Goal: Task Accomplishment & Management: Use online tool/utility

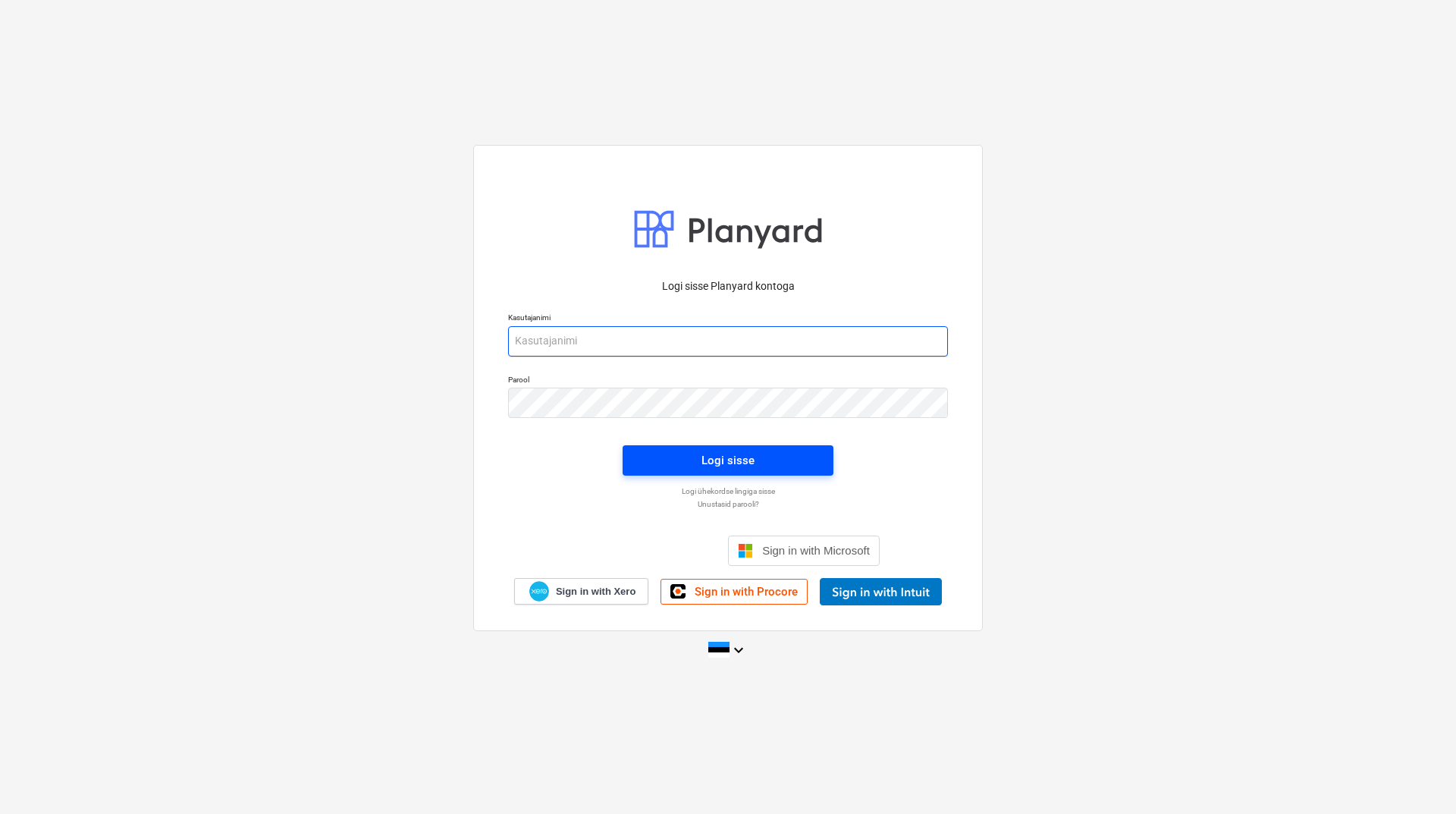
type input "martin.sisas@bonava.com"
click at [727, 455] on div "Logi sisse" at bounding box center [728, 460] width 53 height 20
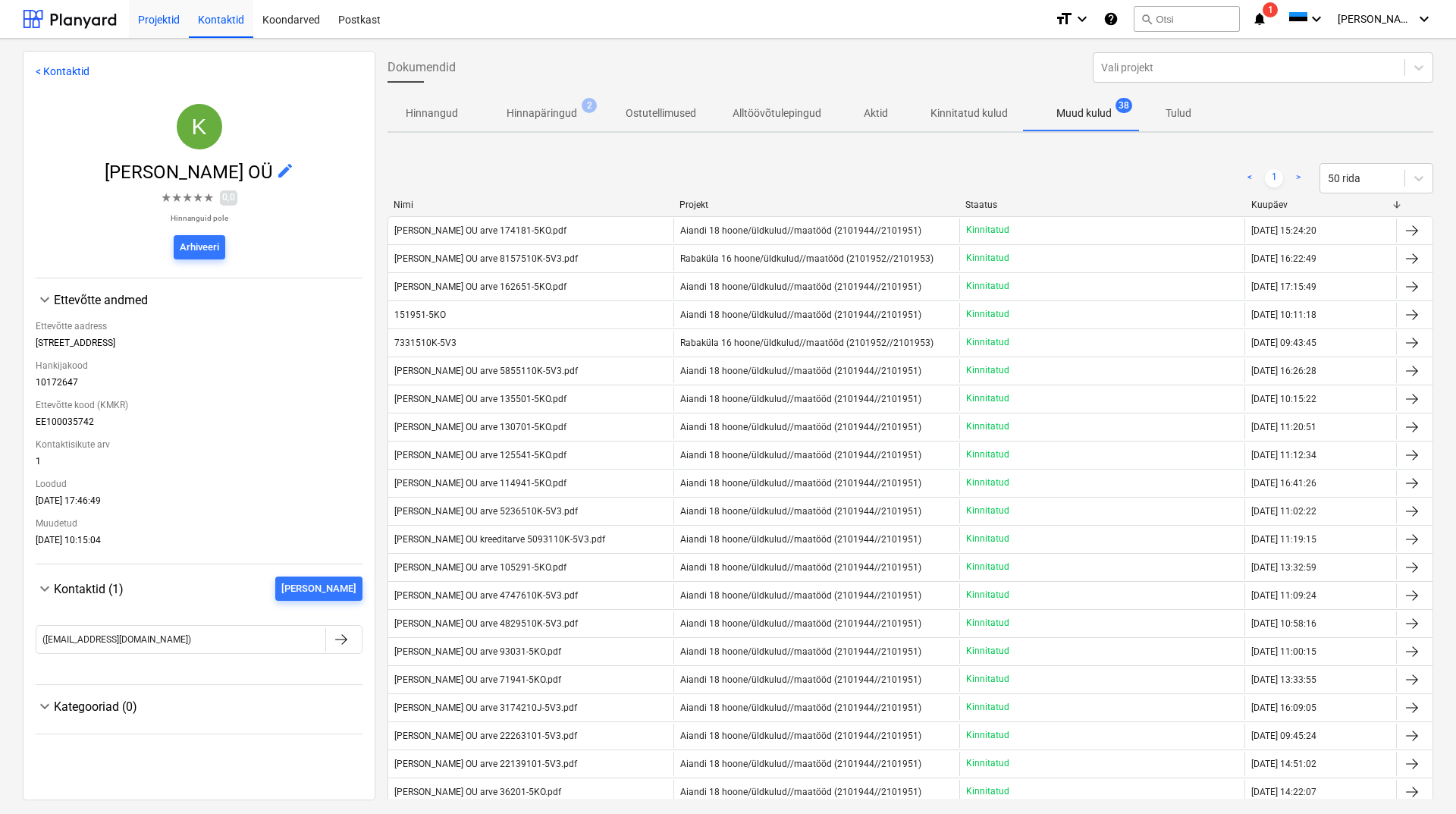
click at [148, 17] on div "Projektid" at bounding box center [158, 18] width 59 height 39
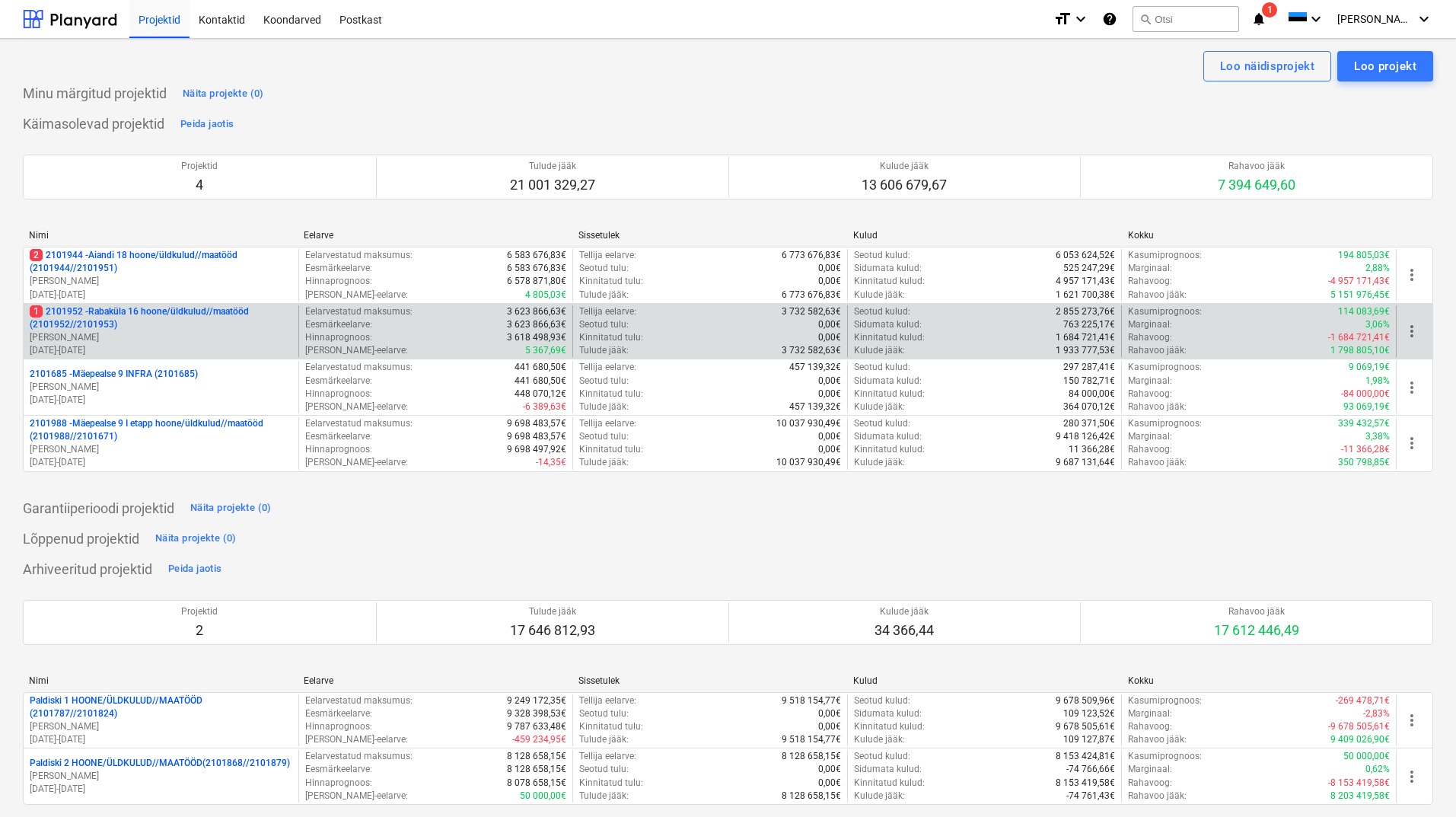
click at [127, 325] on p "1 2101952 - Rabaküla 16 hoone/üldkulud//maatööd (2101952//2101953)" at bounding box center [161, 318] width 262 height 26
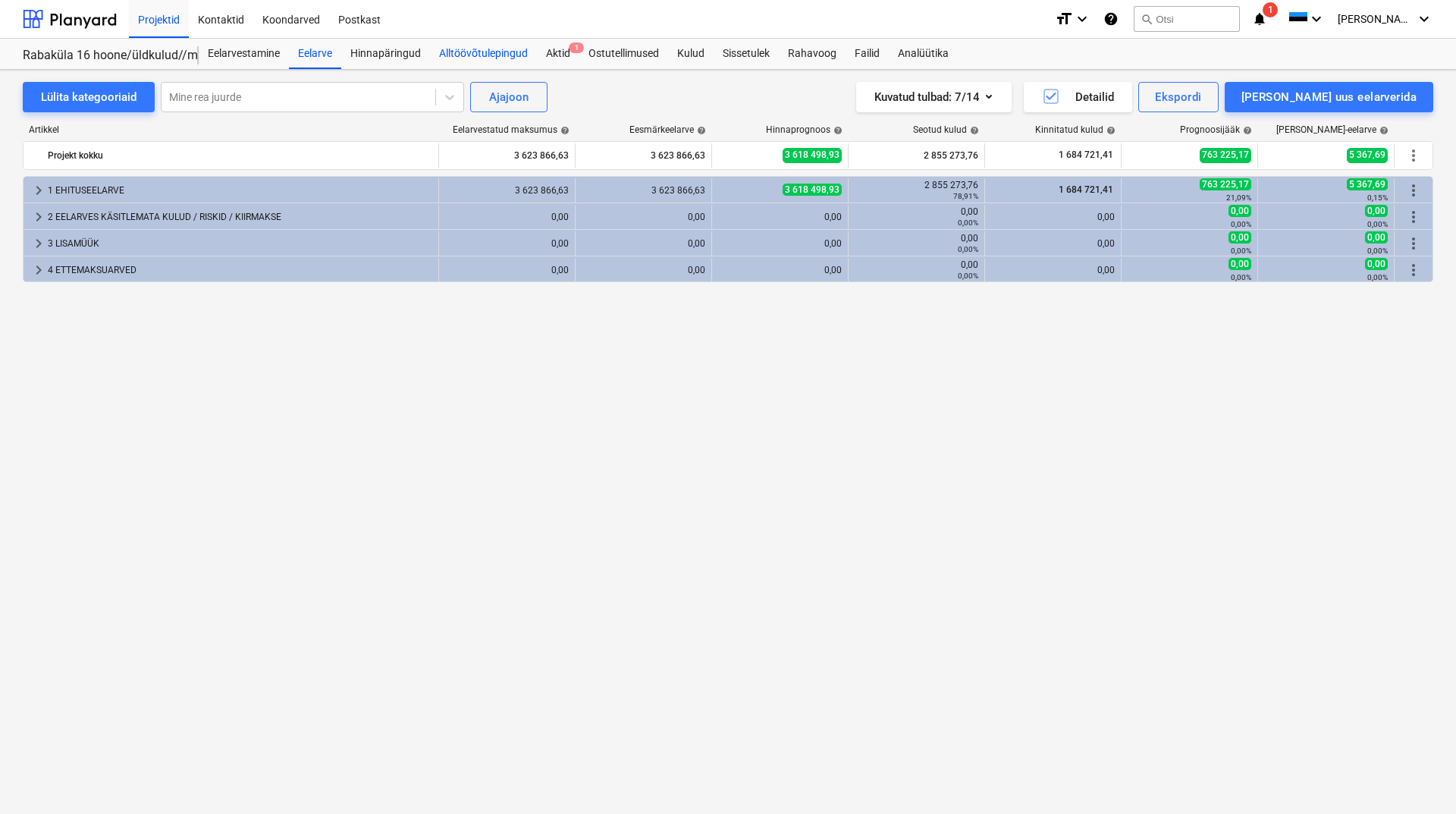
click at [456, 52] on div "Alltöövõtulepingud" at bounding box center [483, 53] width 107 height 31
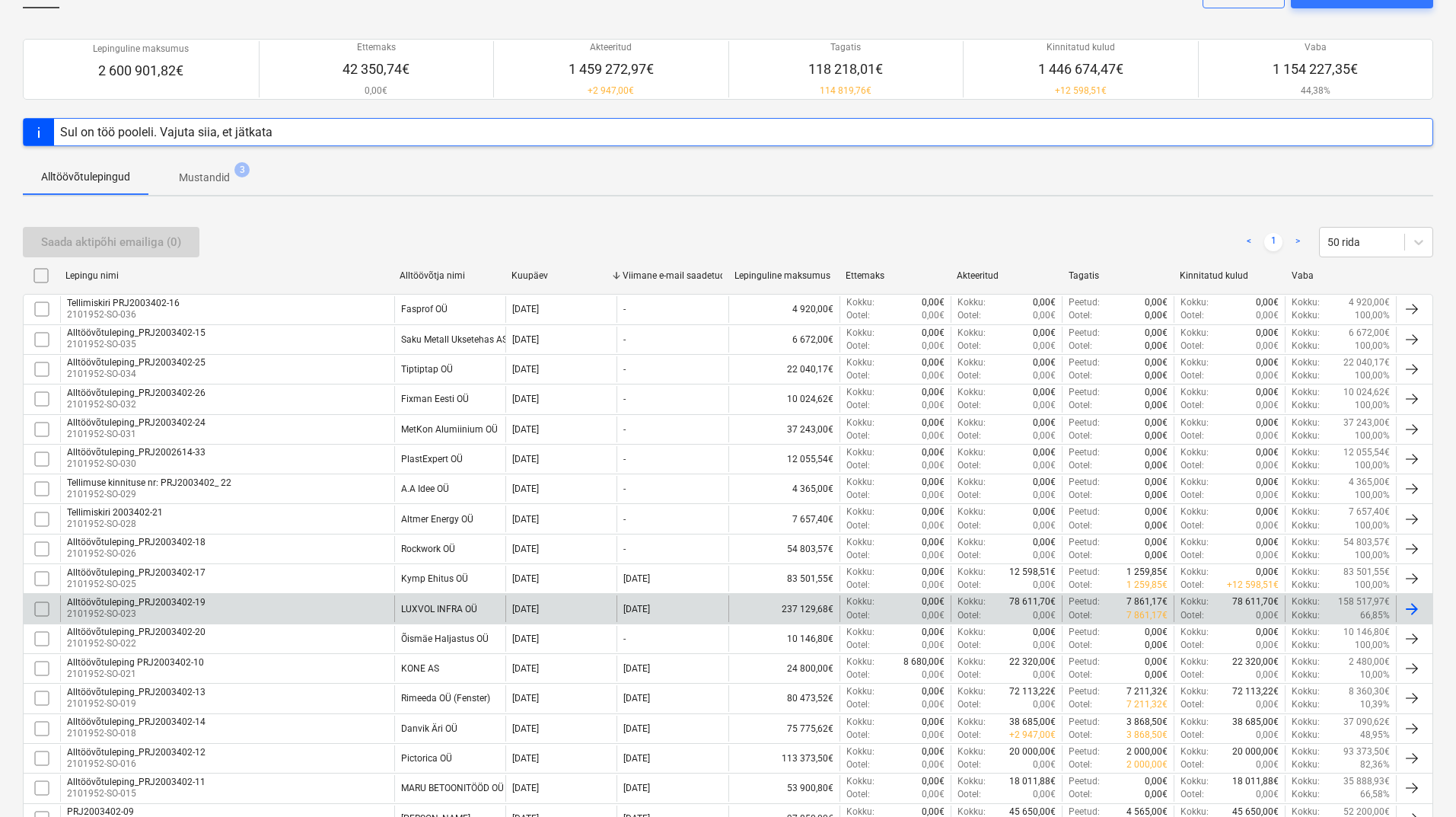
scroll to position [152, 0]
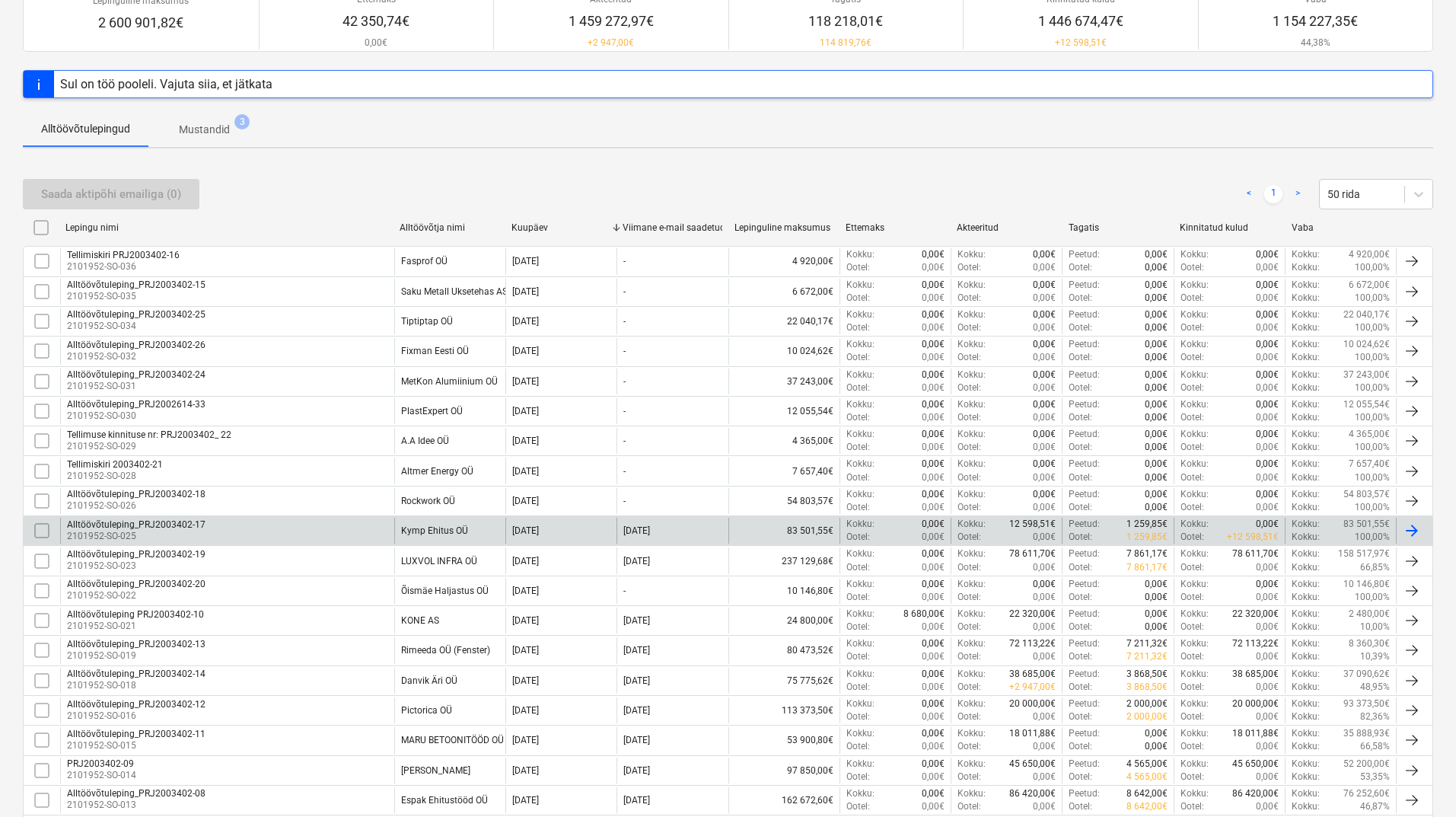
click at [190, 524] on div "Alltöövõtuleping_PRJ2003402-17" at bounding box center [135, 524] width 138 height 11
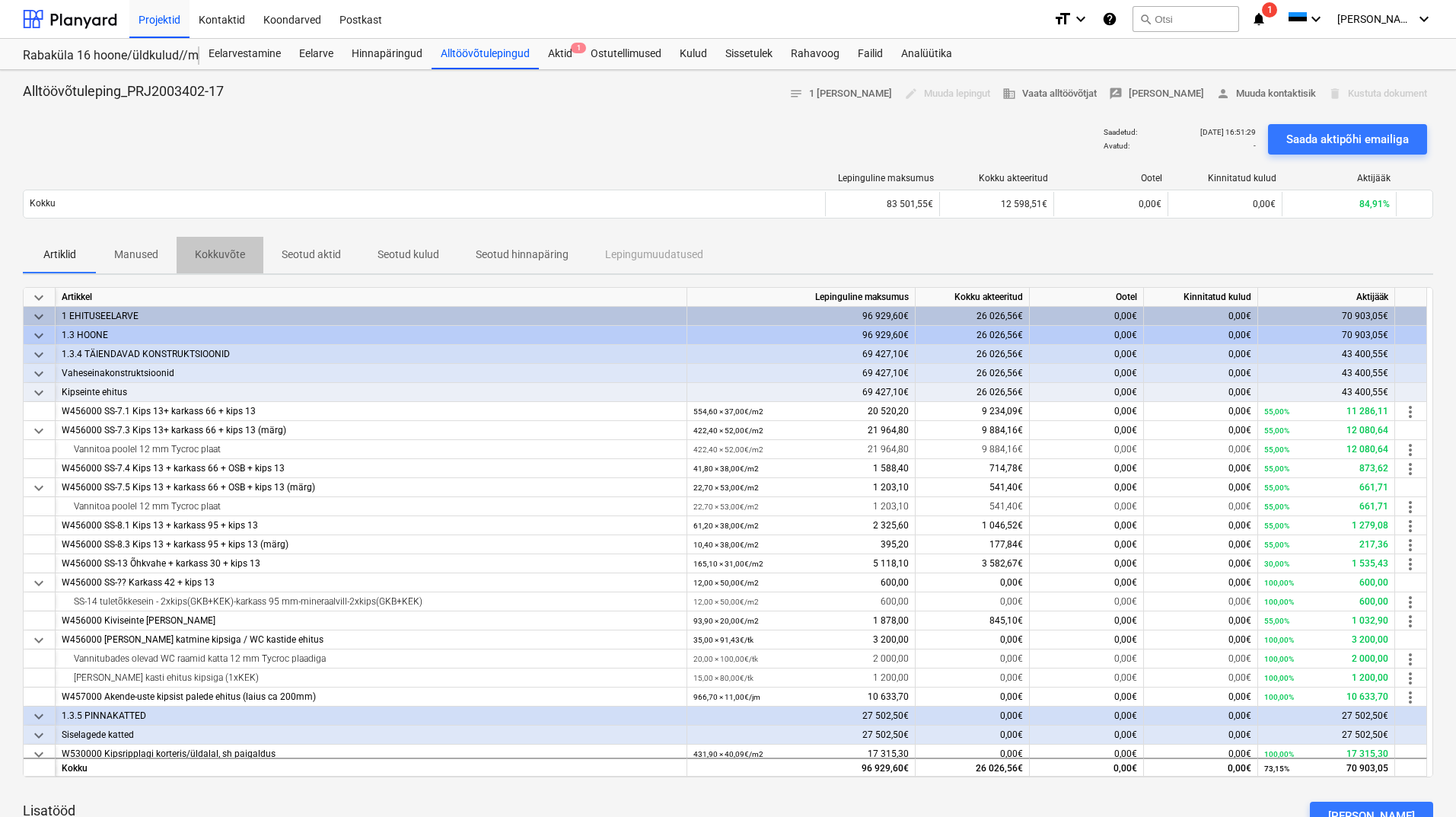
click at [216, 248] on p "Kokkuvõte" at bounding box center [220, 254] width 51 height 16
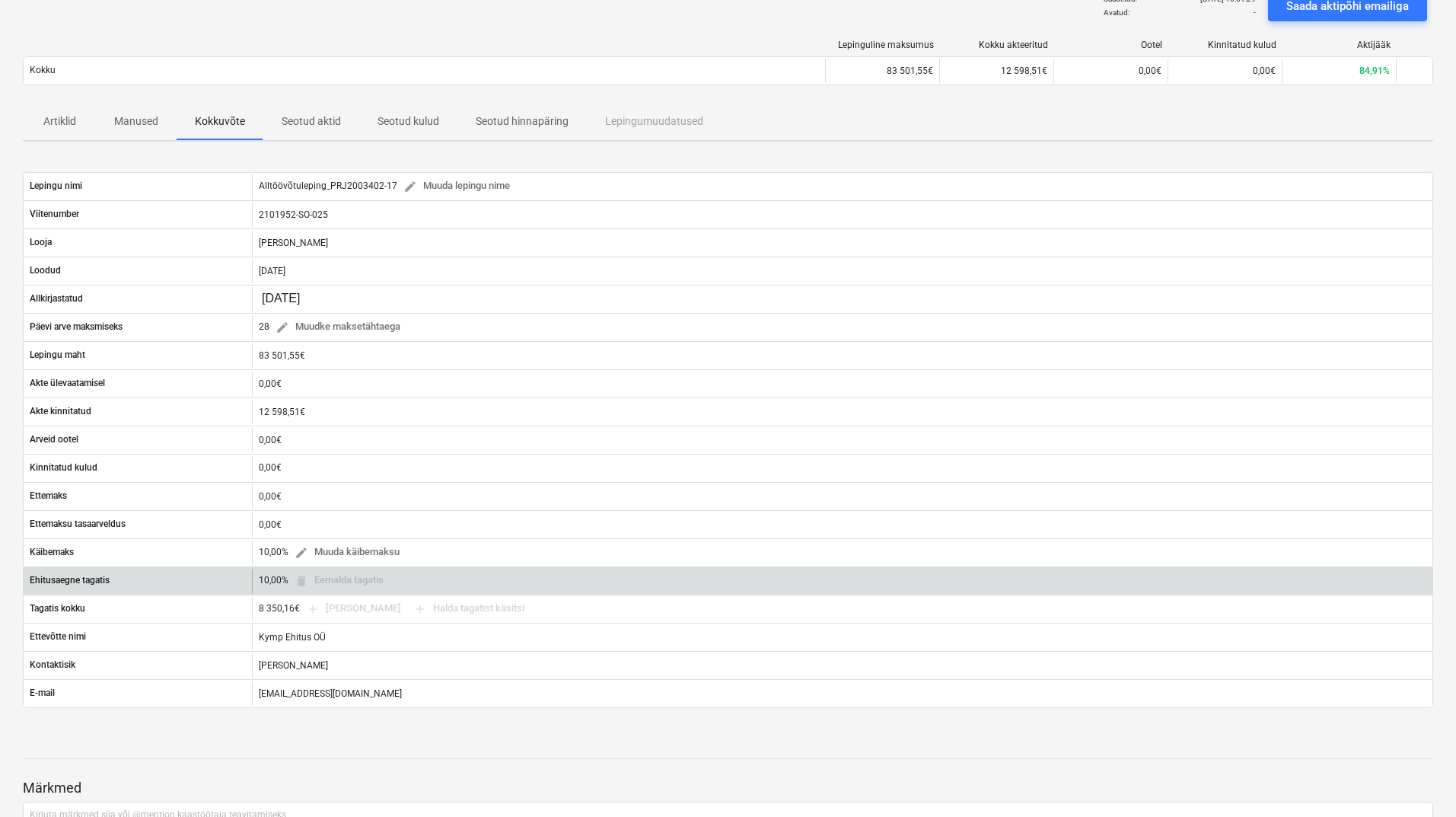
scroll to position [152, 0]
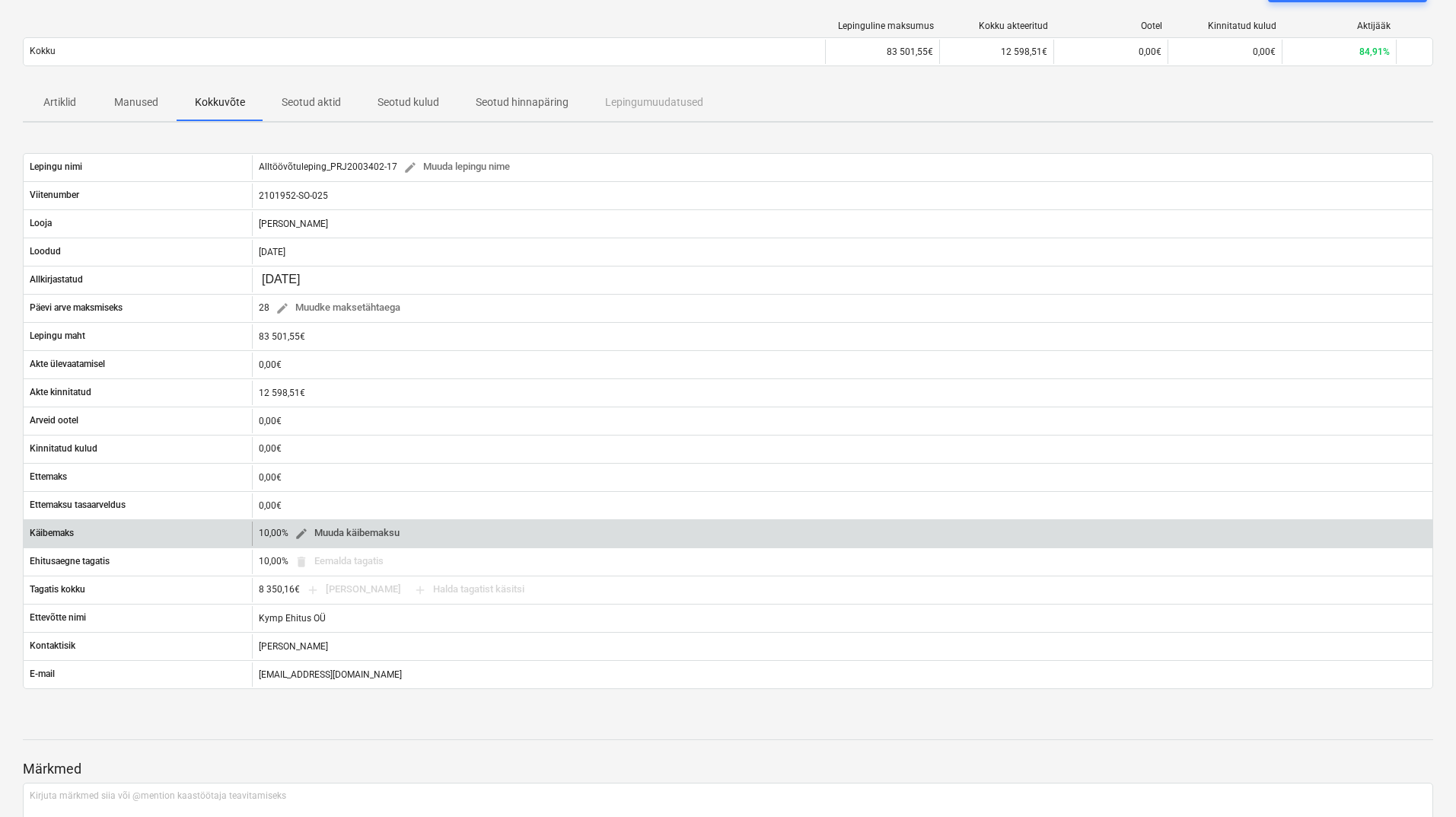
click at [304, 533] on span "edit" at bounding box center [301, 534] width 14 height 14
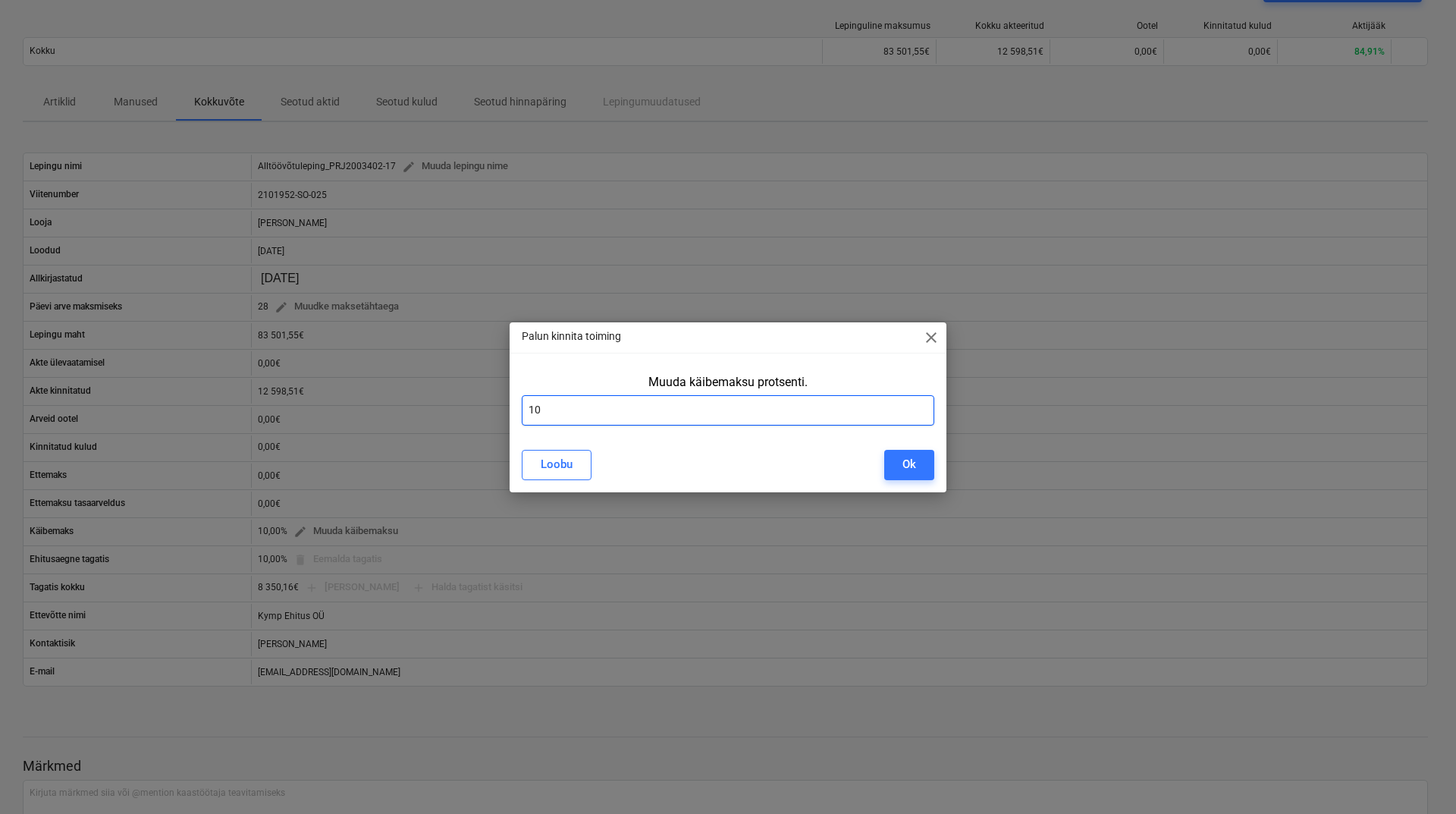
drag, startPoint x: 519, startPoint y: 406, endPoint x: 503, endPoint y: 408, distance: 16.1
click at [503, 408] on div "Palun kinnita toiming close Muuda käibemaksu protsenti. 10 Loobu Ok" at bounding box center [728, 407] width 1456 height 814
type input "24"
click at [911, 460] on div "Ok" at bounding box center [909, 464] width 14 height 20
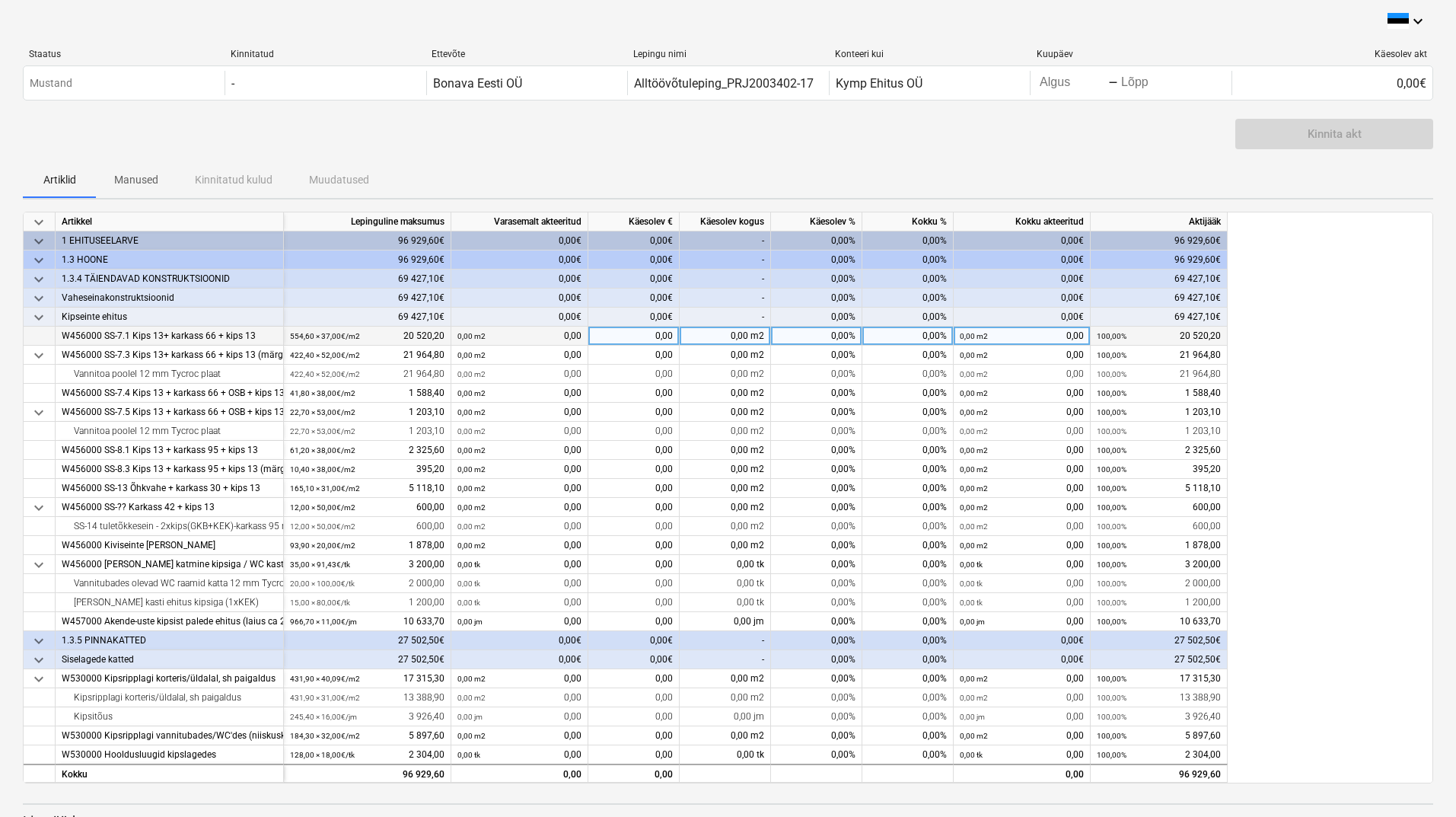
click at [896, 337] on div "0,00%" at bounding box center [908, 335] width 91 height 19
click at [813, 339] on div "0,00%" at bounding box center [817, 335] width 91 height 19
type input "45"
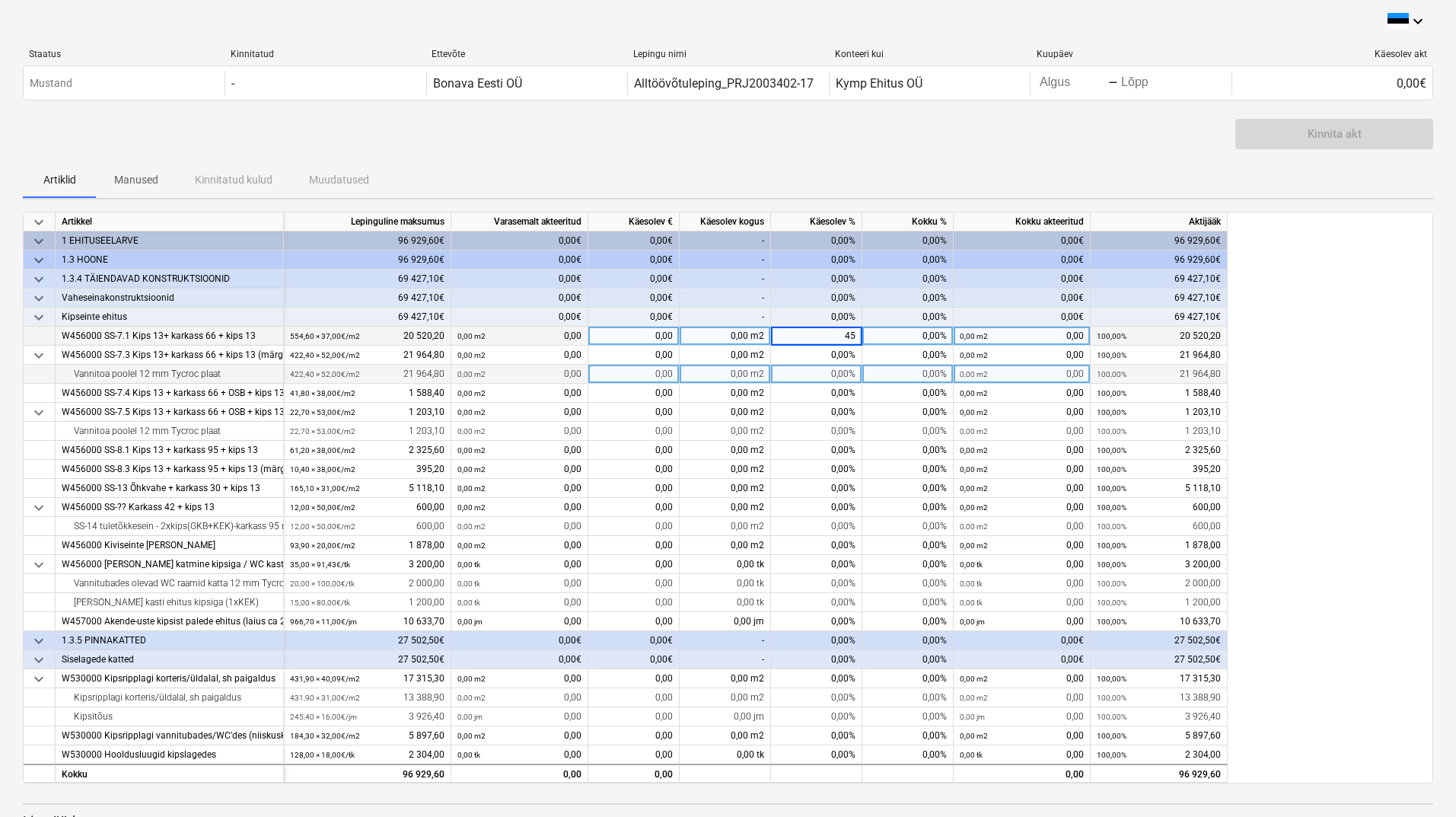
click at [822, 377] on div "0,00%" at bounding box center [817, 374] width 91 height 19
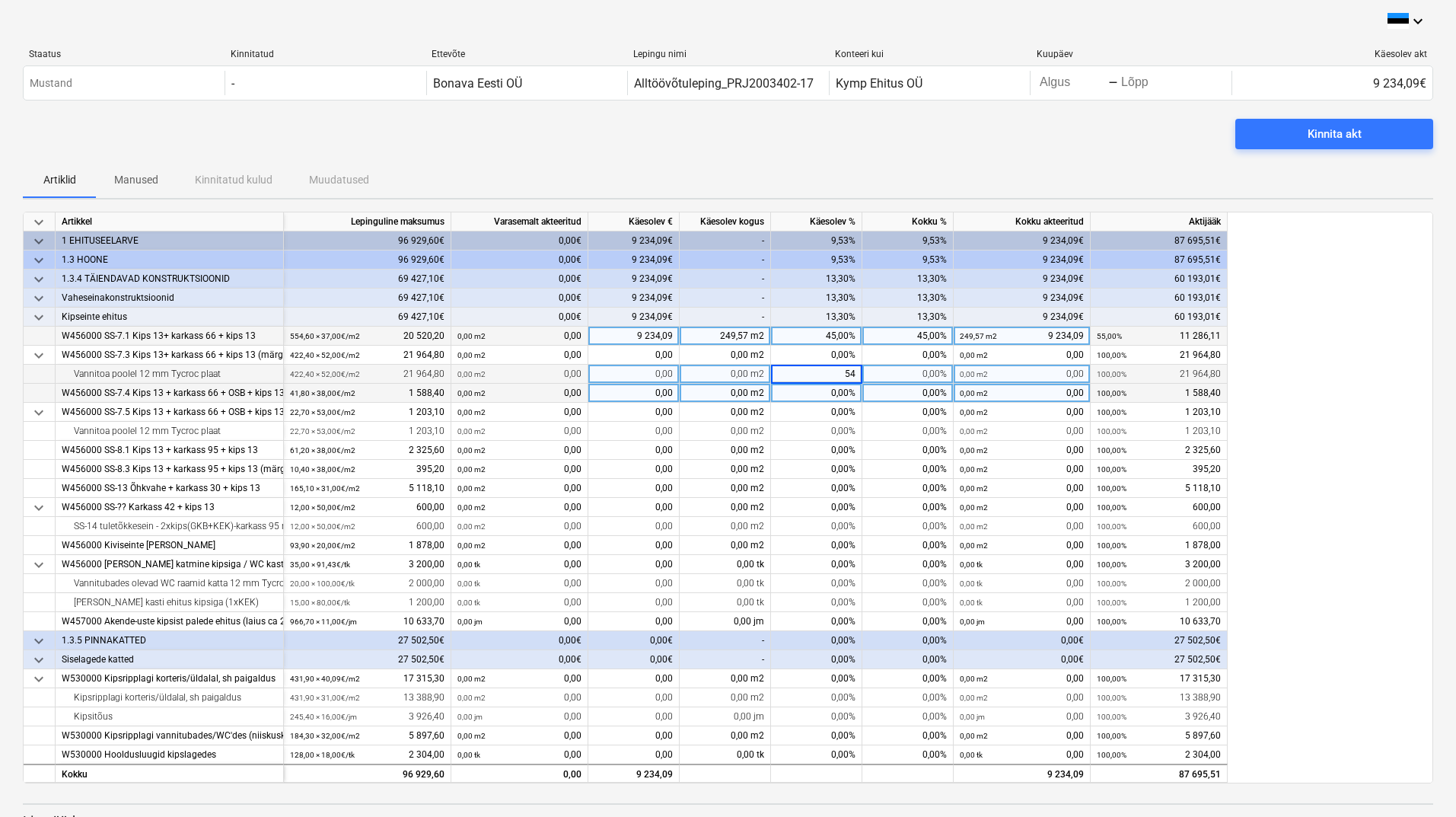
type input "5"
type input "45"
click at [820, 402] on div "0,00%" at bounding box center [817, 393] width 91 height 19
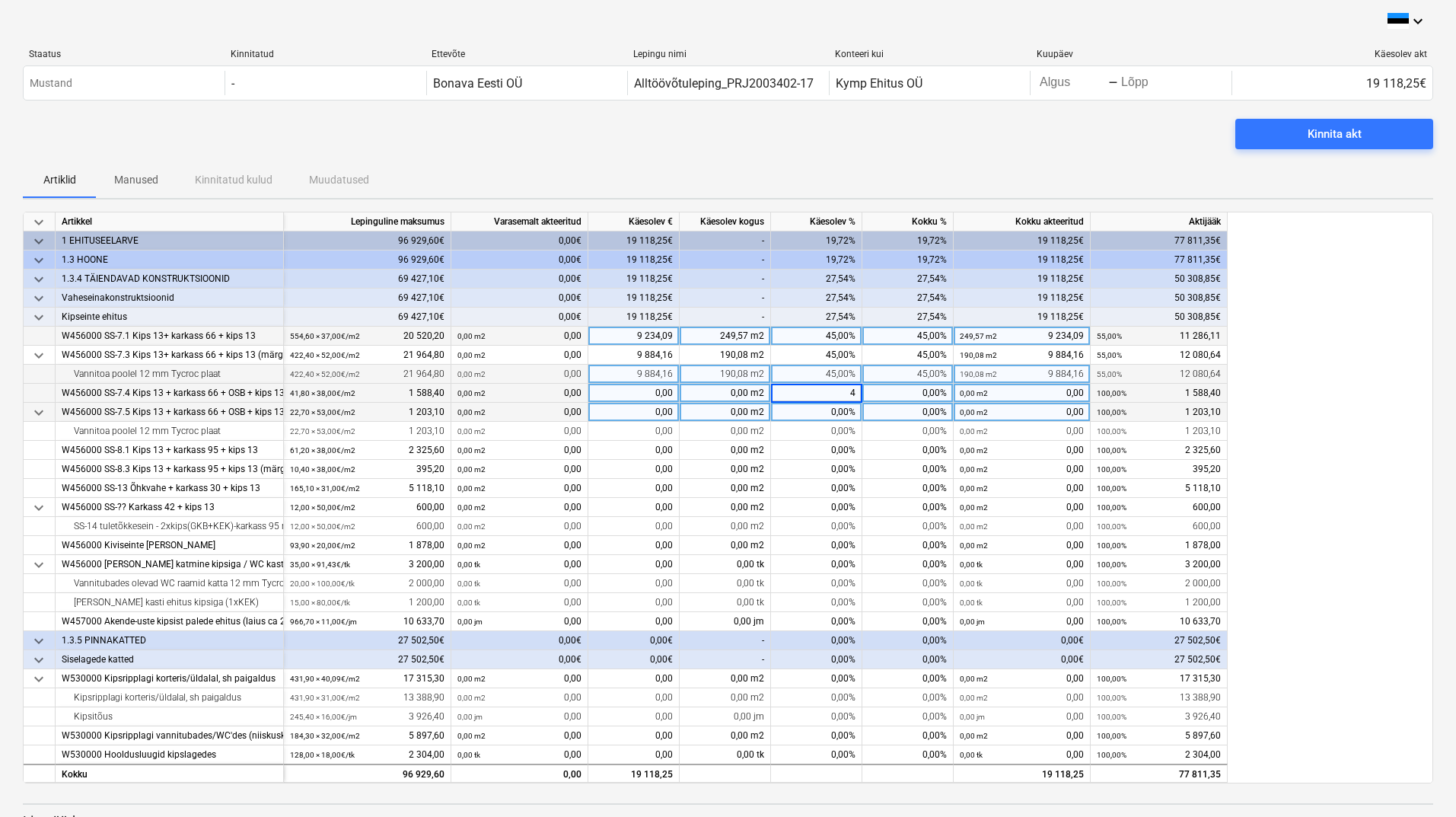
type input "45"
click at [813, 412] on div "0,00%" at bounding box center [817, 411] width 91 height 19
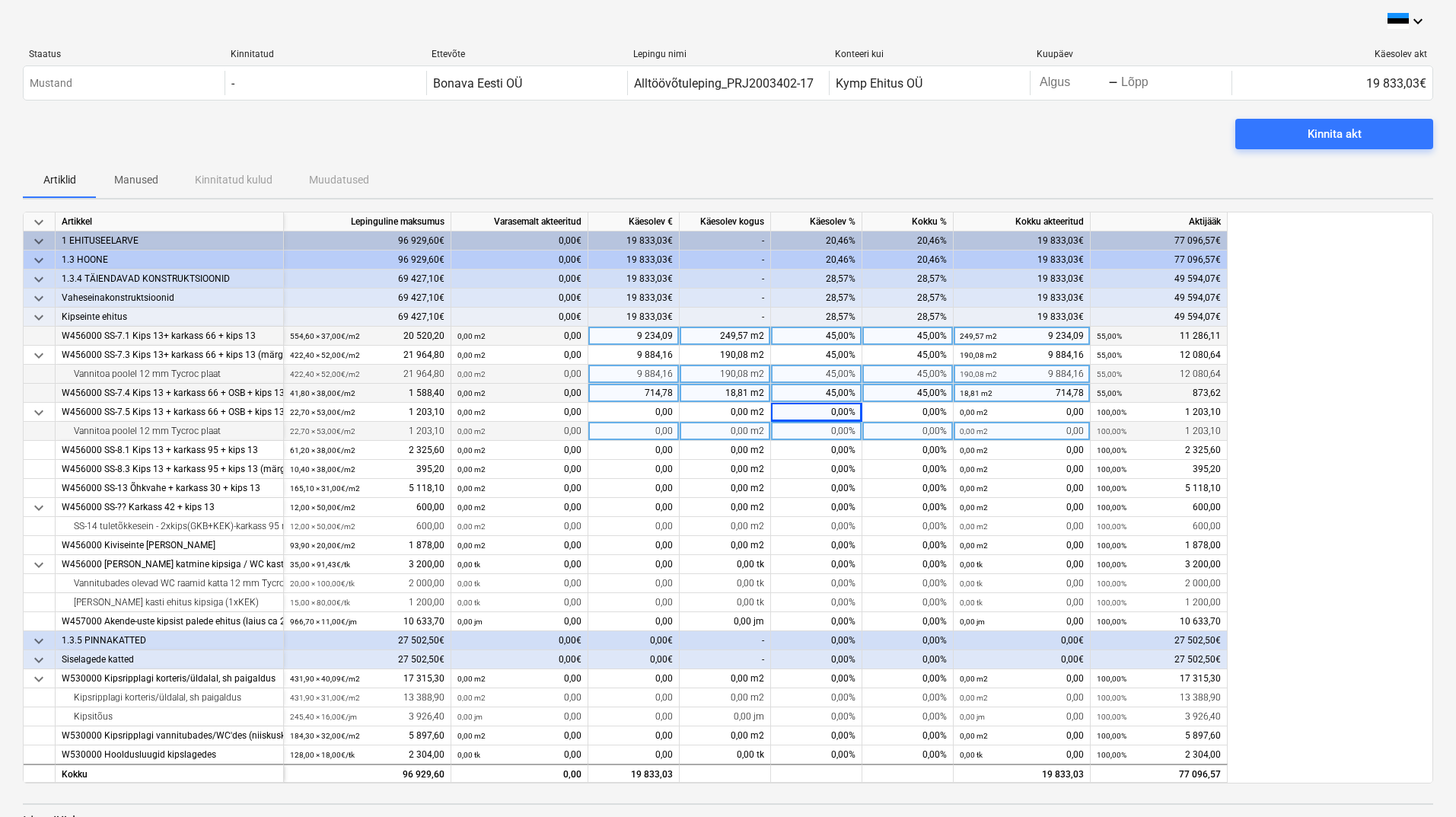
click at [813, 429] on div "0,00%" at bounding box center [817, 430] width 91 height 19
type input "45"
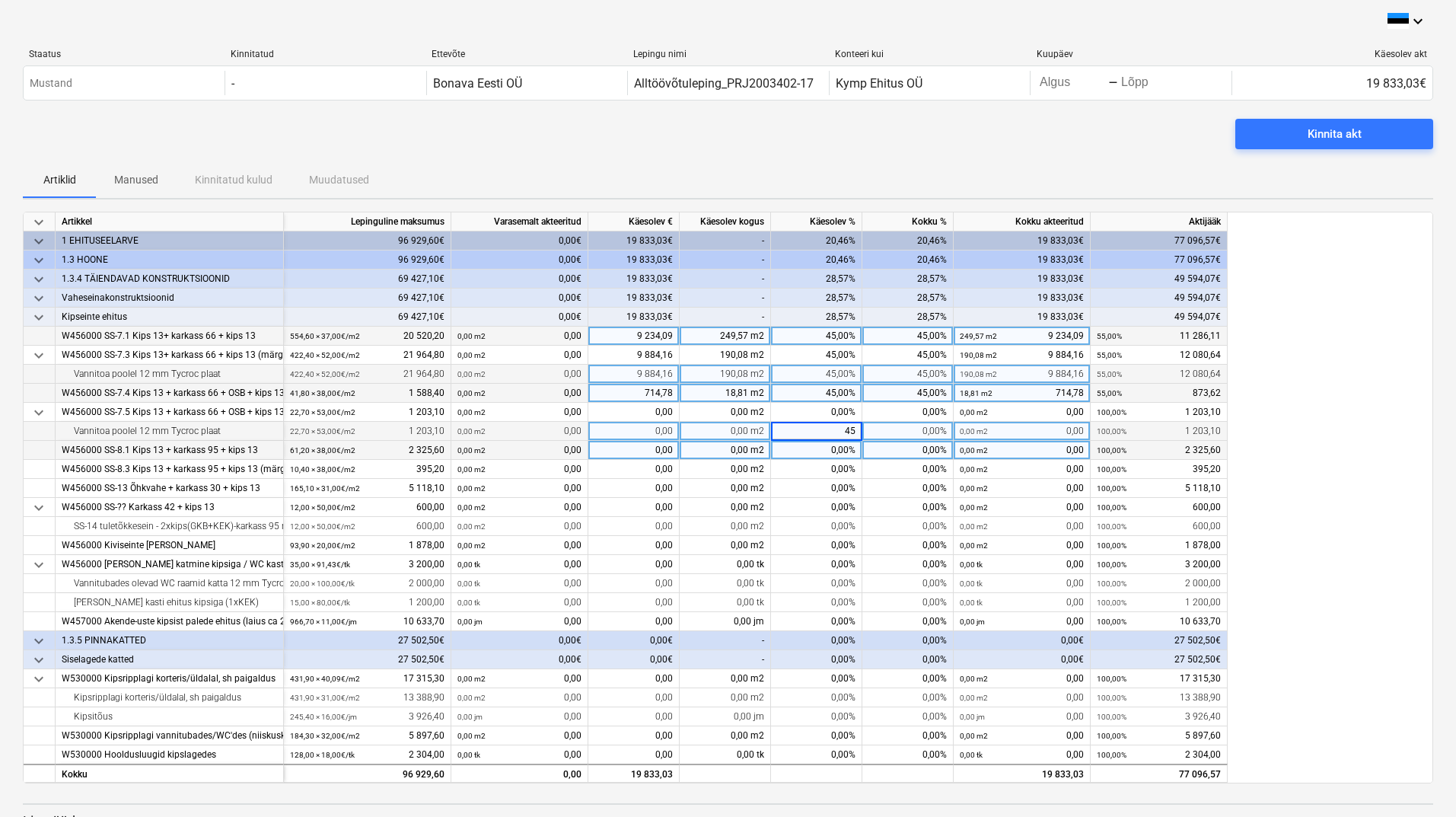
click at [819, 452] on div "0,00%" at bounding box center [817, 449] width 91 height 19
type input "45"
click at [815, 469] on div "0,00%" at bounding box center [817, 468] width 91 height 19
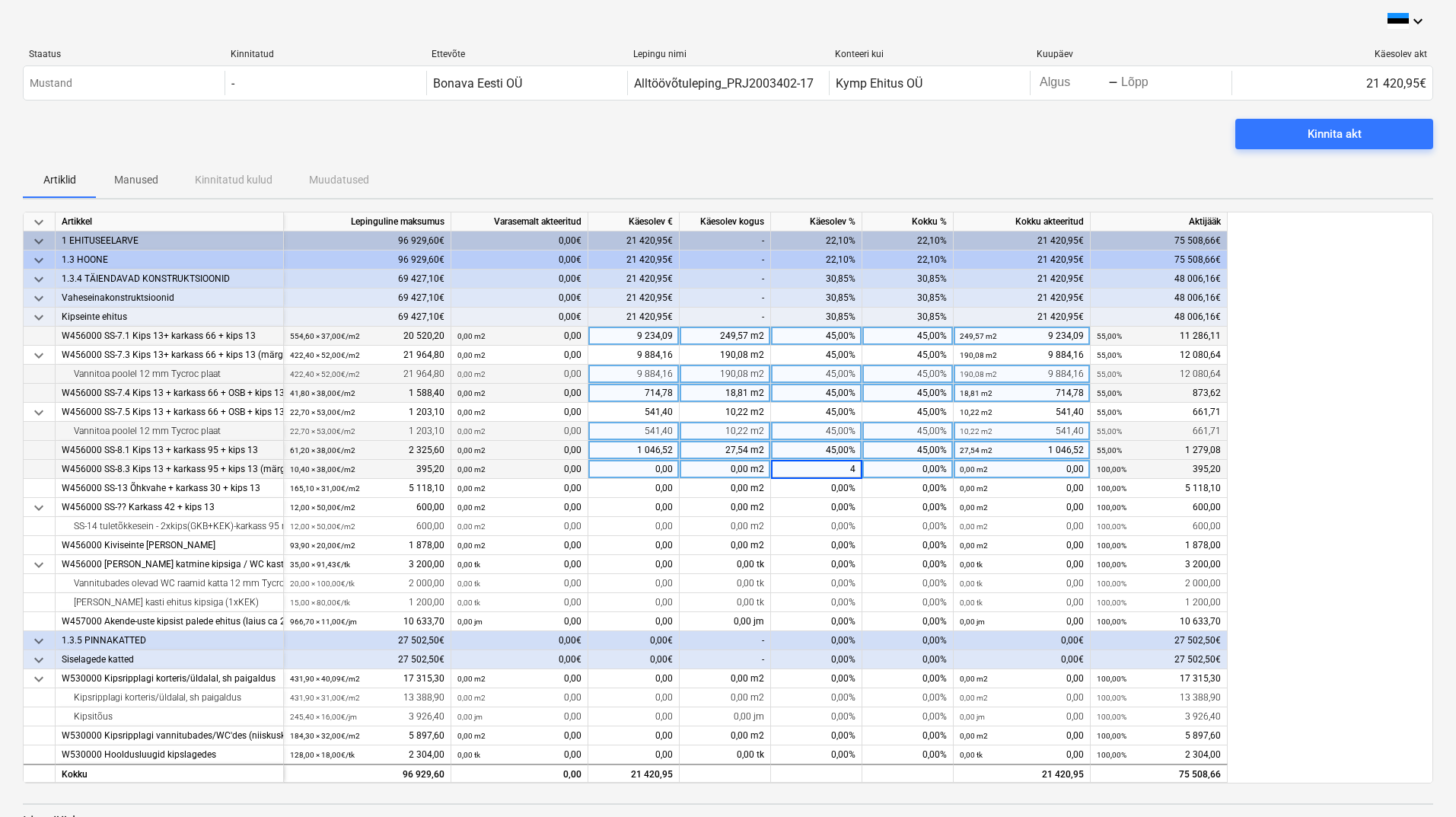
type input "45"
click at [811, 487] on div "0,00%" at bounding box center [817, 488] width 91 height 19
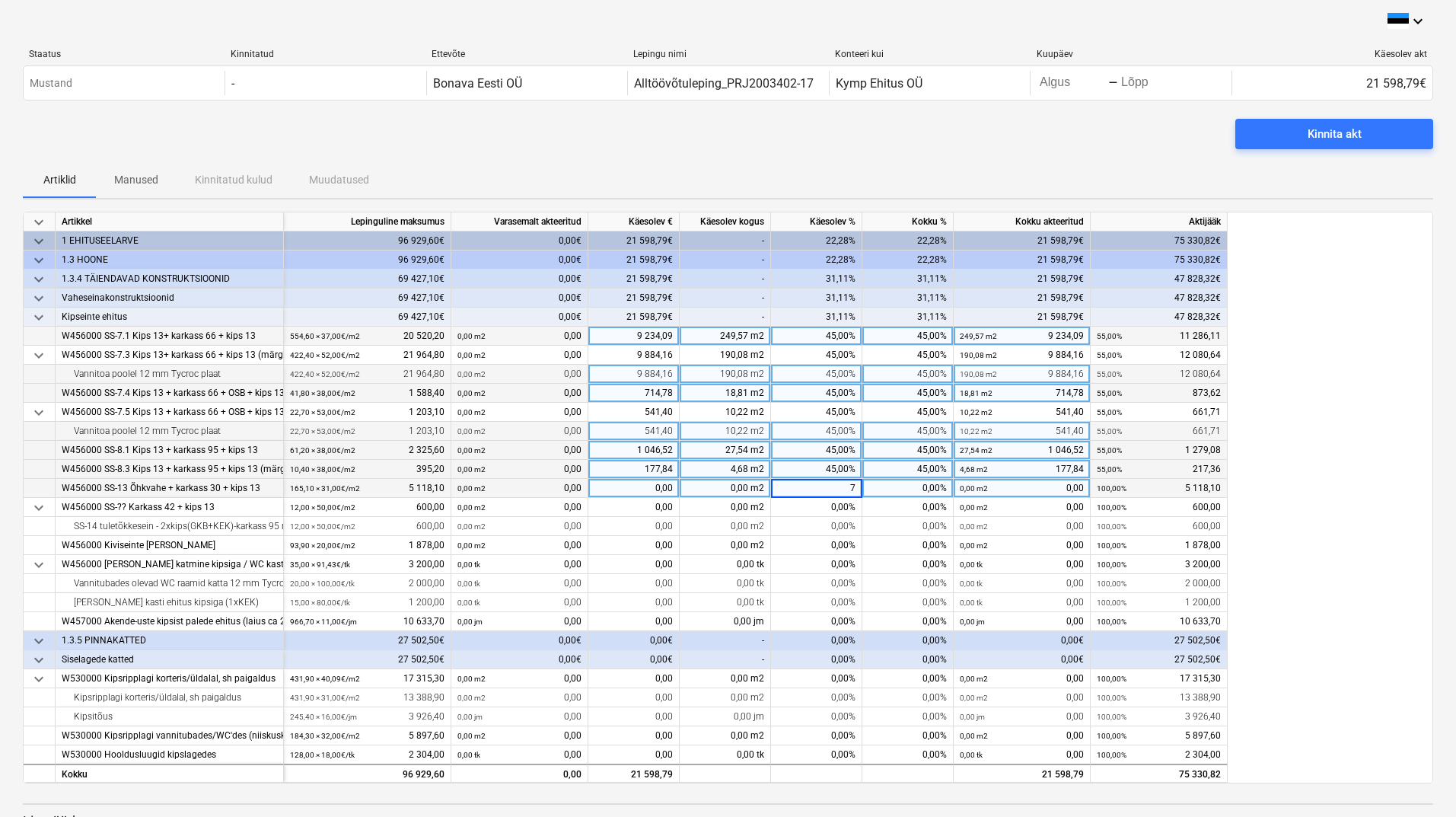
type input "70"
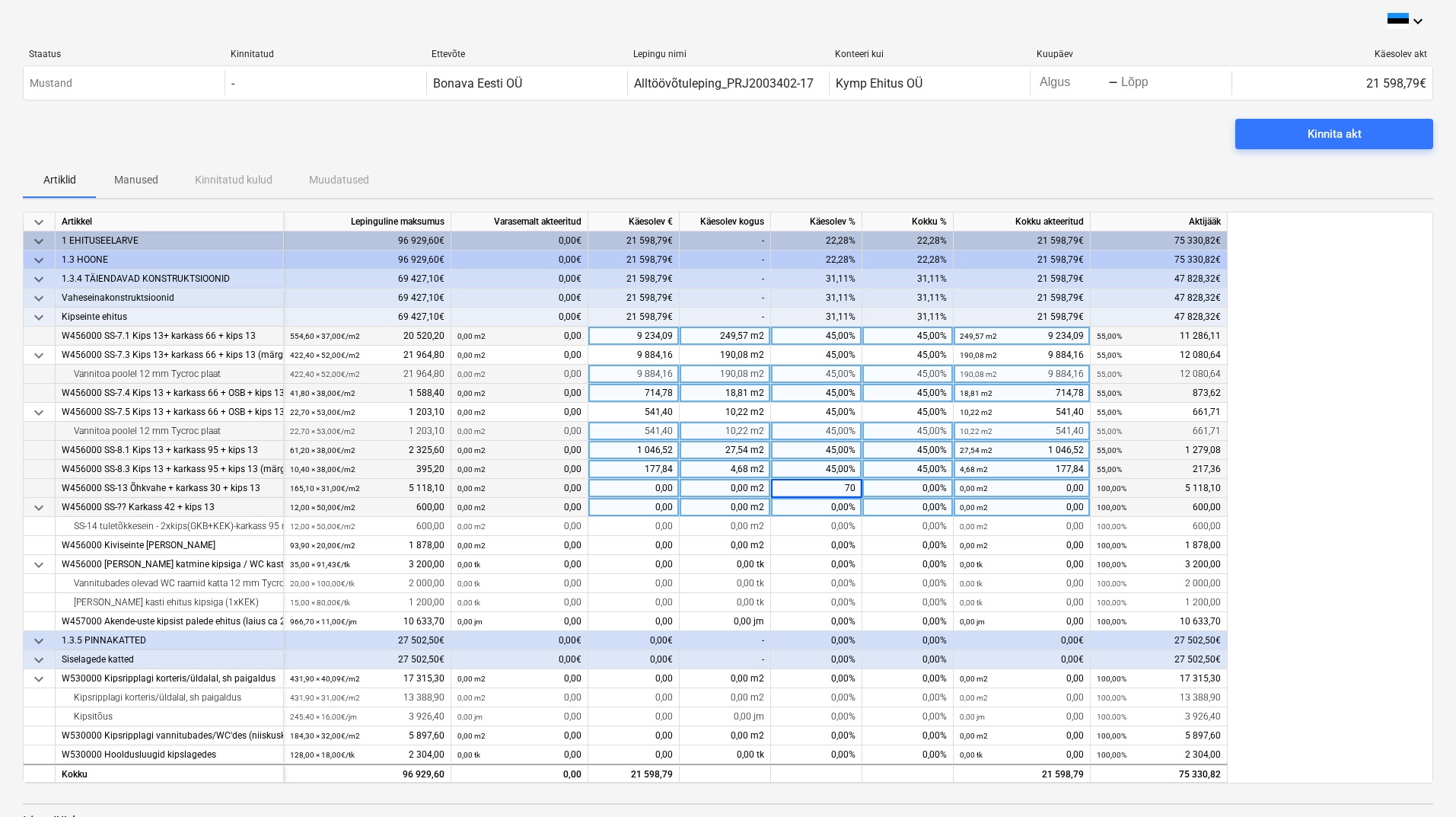
click at [810, 508] on div "0,00%" at bounding box center [817, 507] width 91 height 19
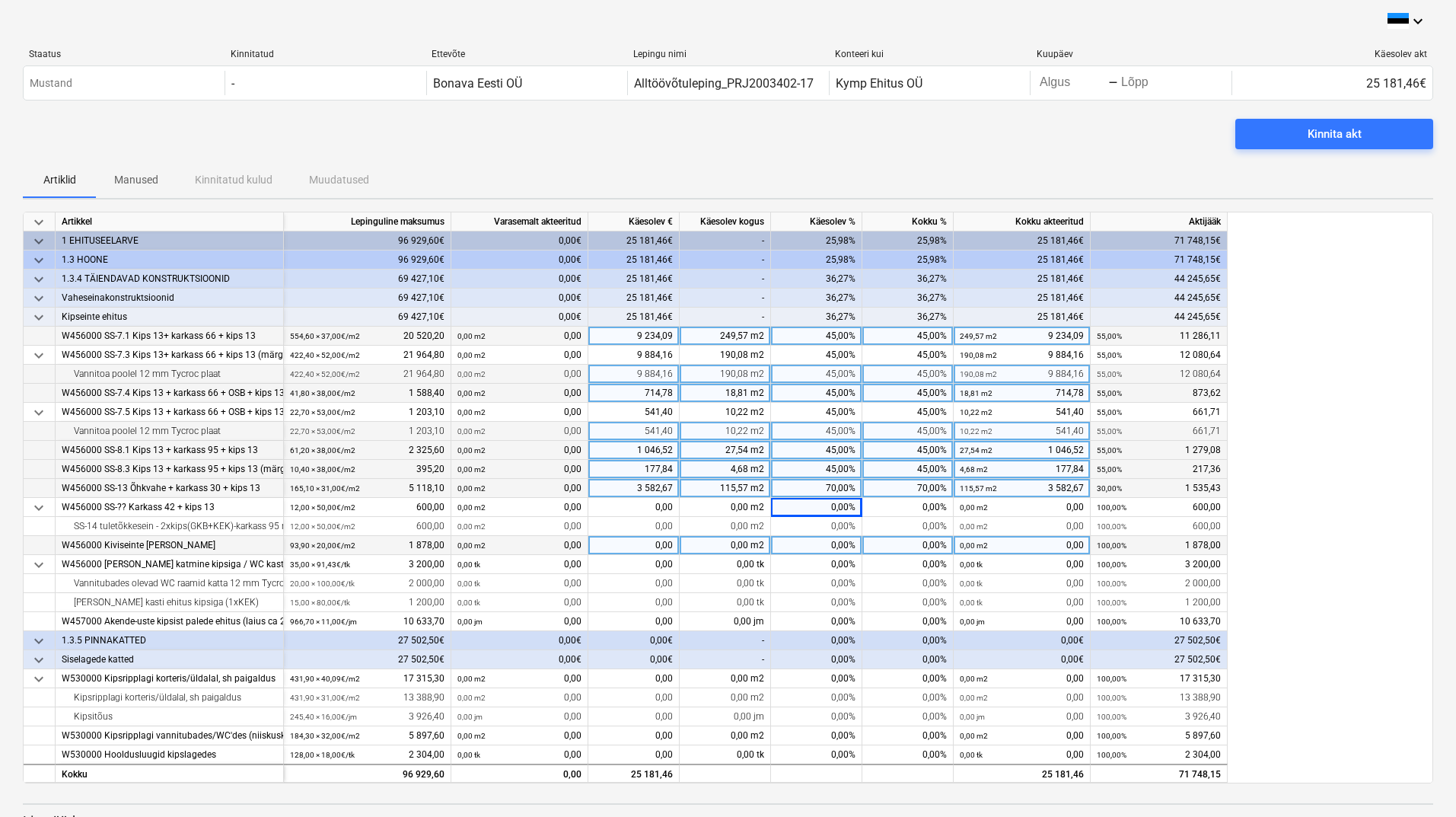
click at [806, 544] on div "0,00%" at bounding box center [817, 545] width 91 height 19
type input "45"
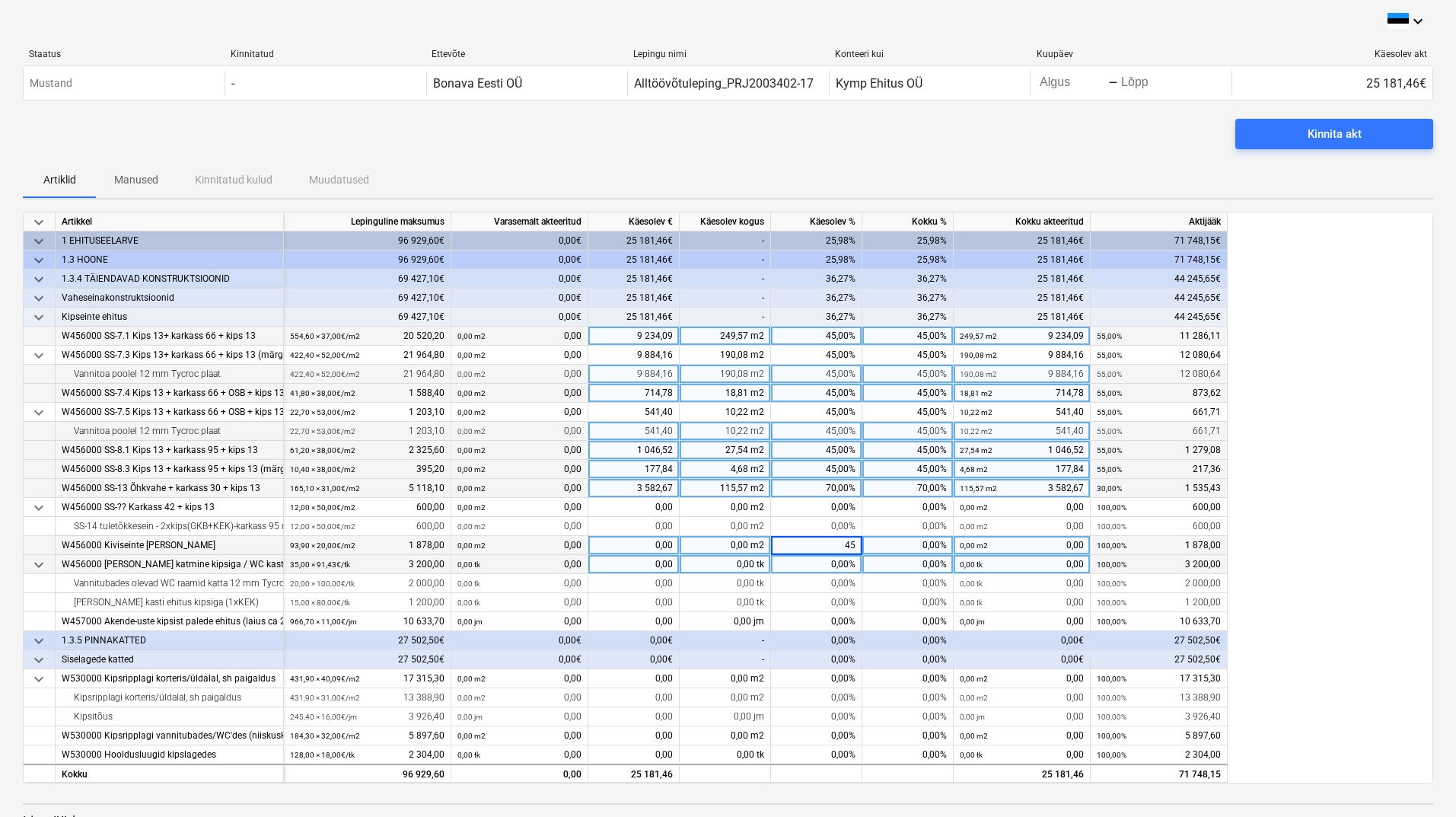
click at [803, 560] on div "0,00%" at bounding box center [817, 564] width 91 height 19
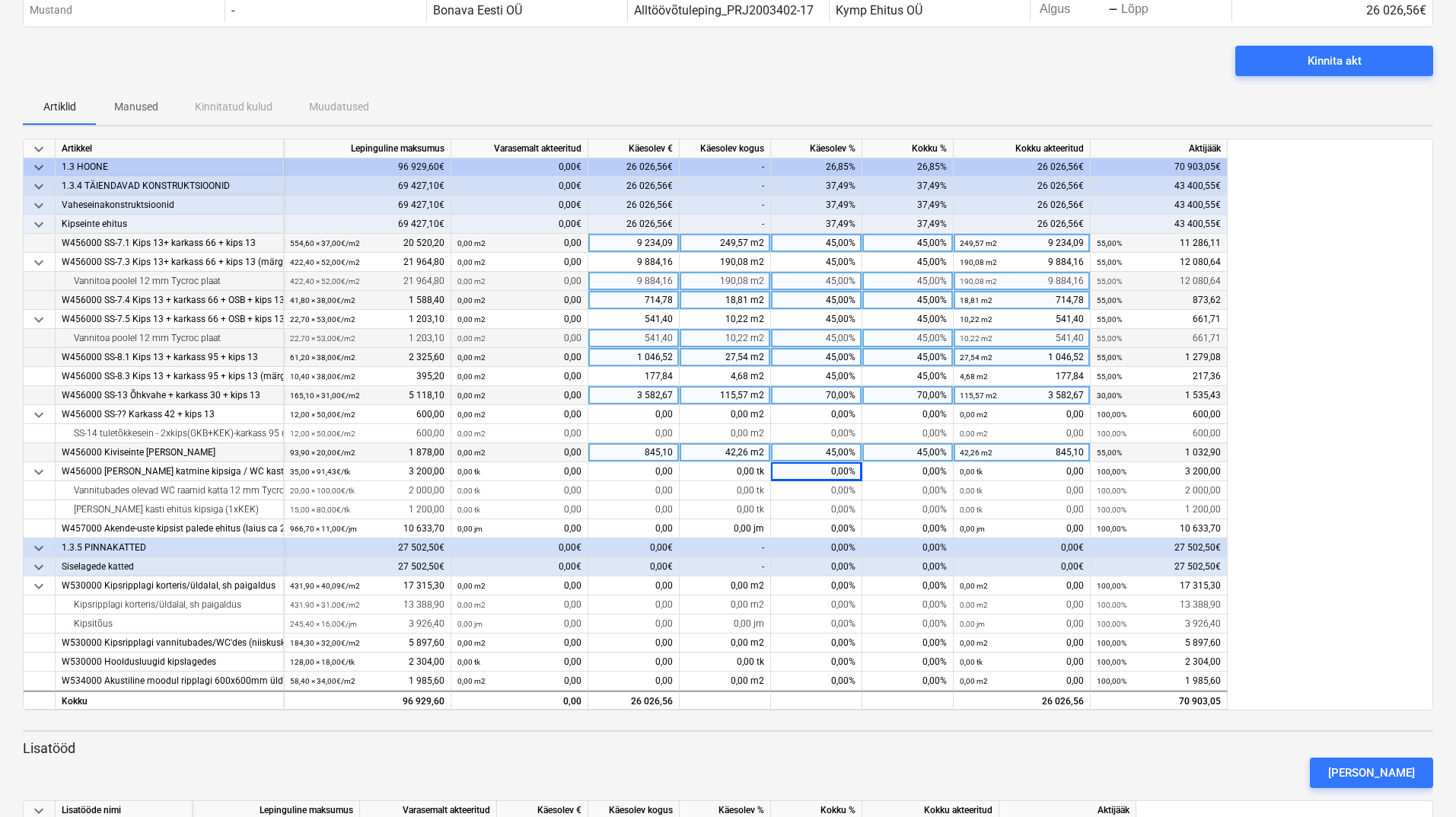
scroll to position [168, 0]
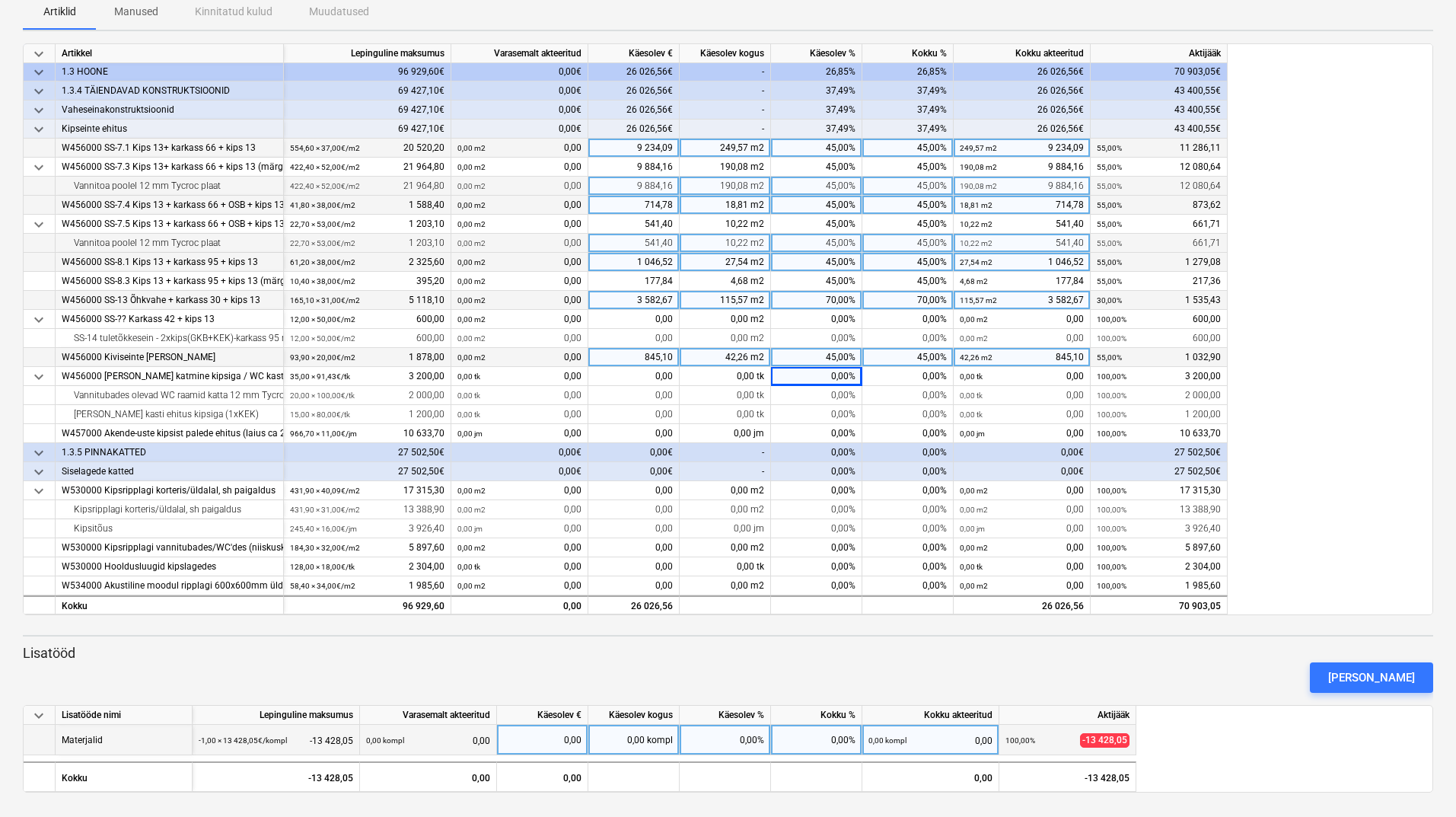
click at [631, 738] on div "0,00 kompl" at bounding box center [634, 739] width 91 height 31
type input "-1"
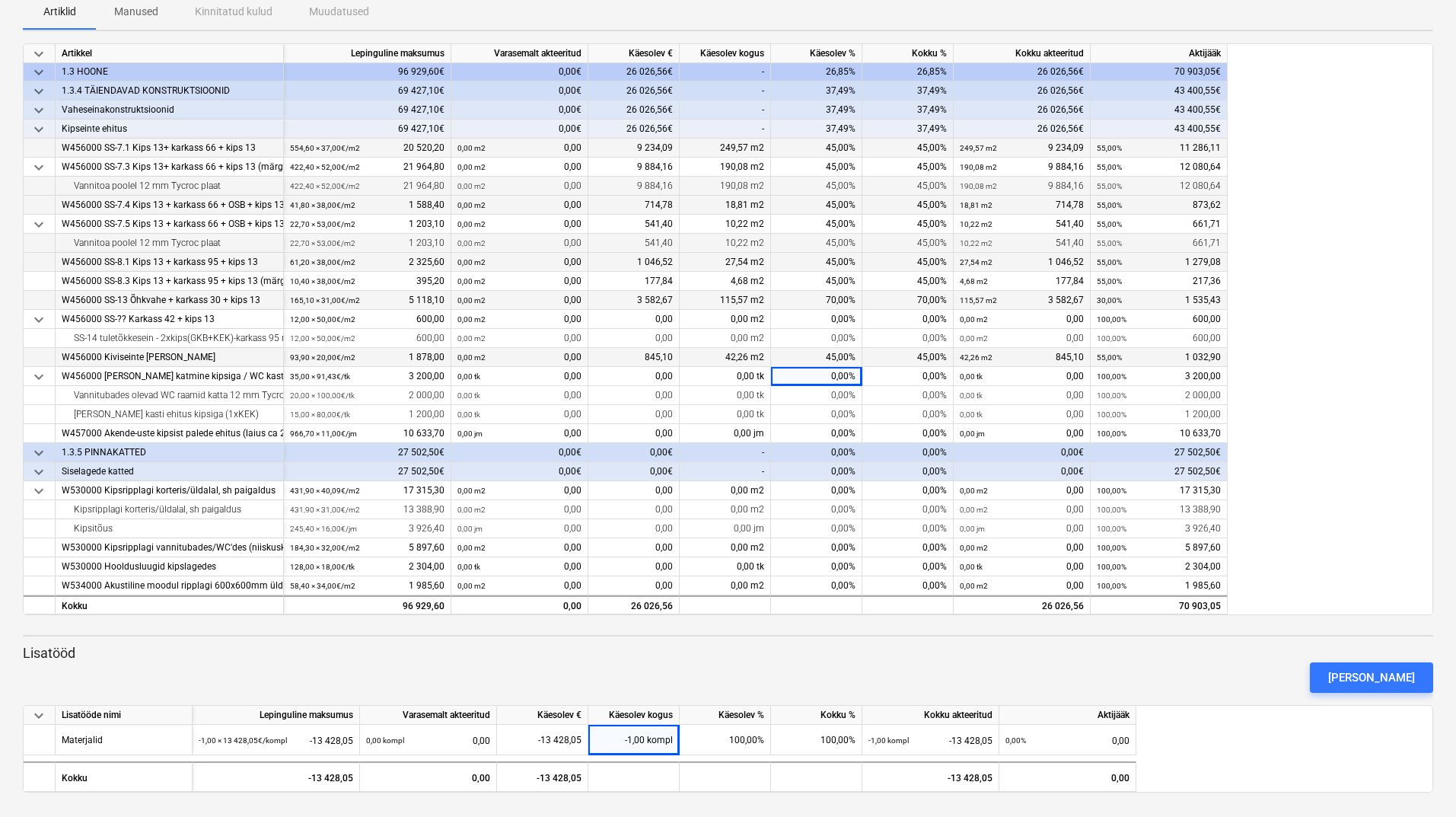
click at [692, 658] on div "[PERSON_NAME]" at bounding box center [728, 677] width 1422 height 43
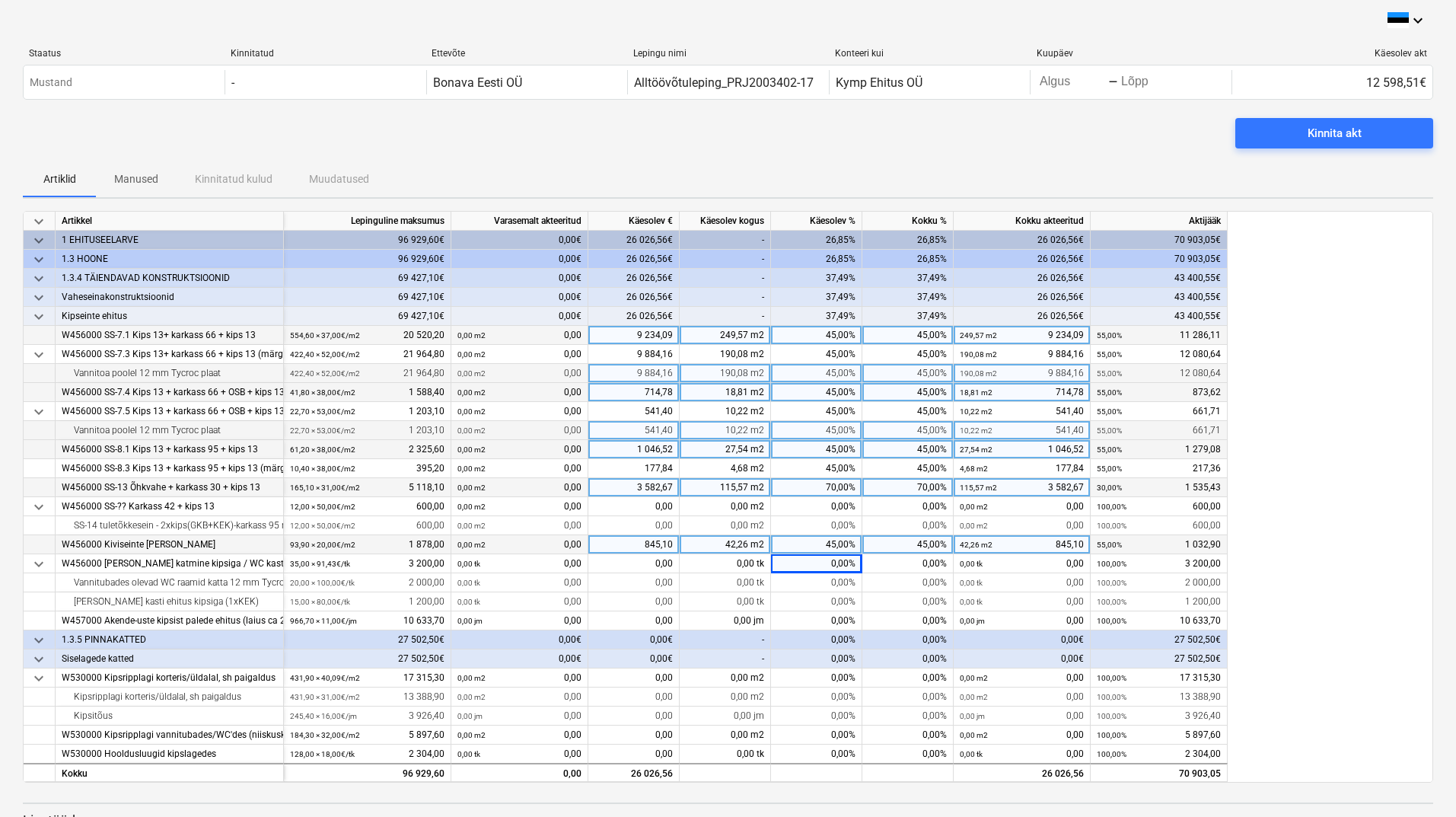
scroll to position [0, 0]
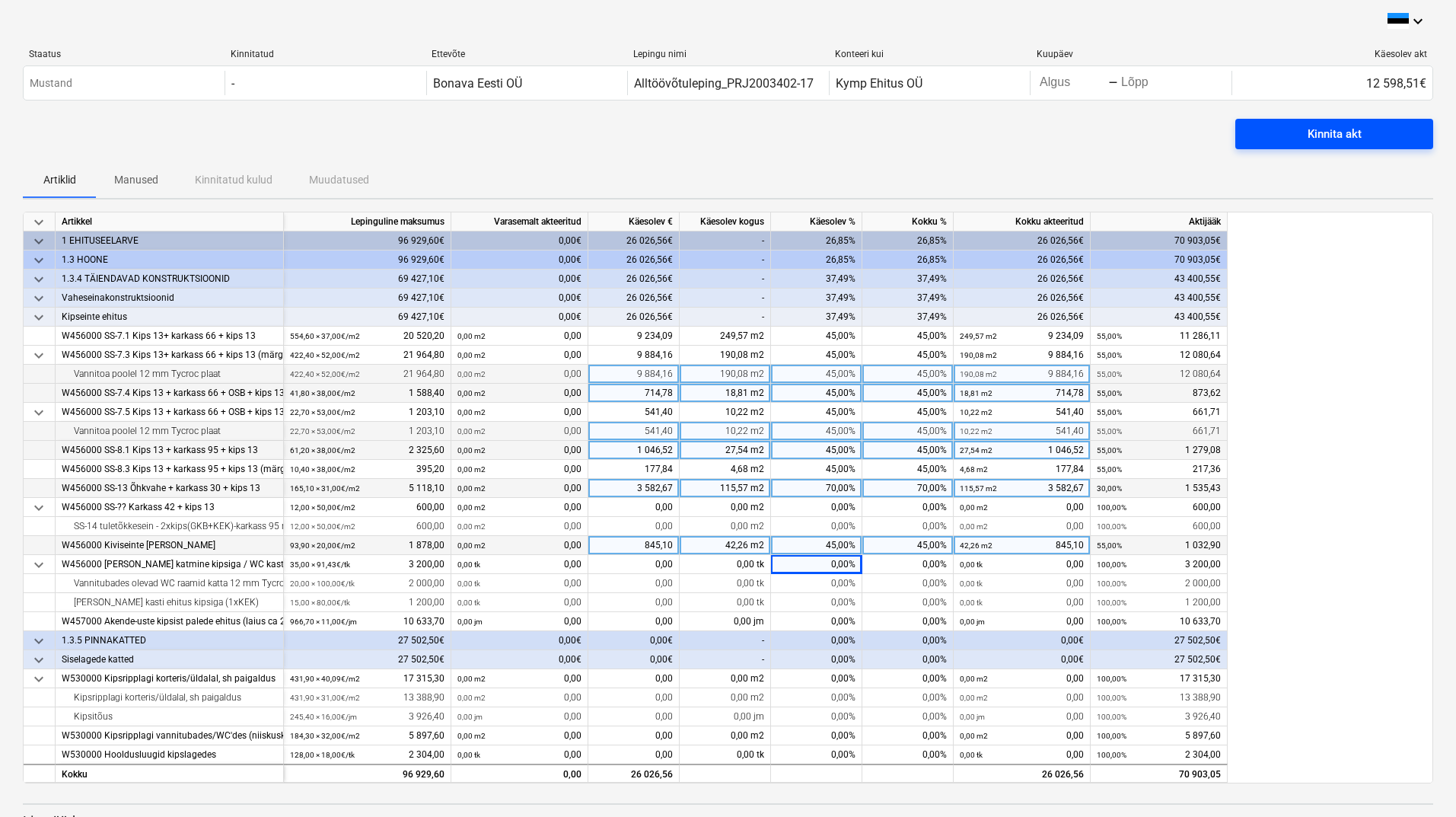
click at [1323, 128] on div "Kinnita akt" at bounding box center [1334, 134] width 54 height 20
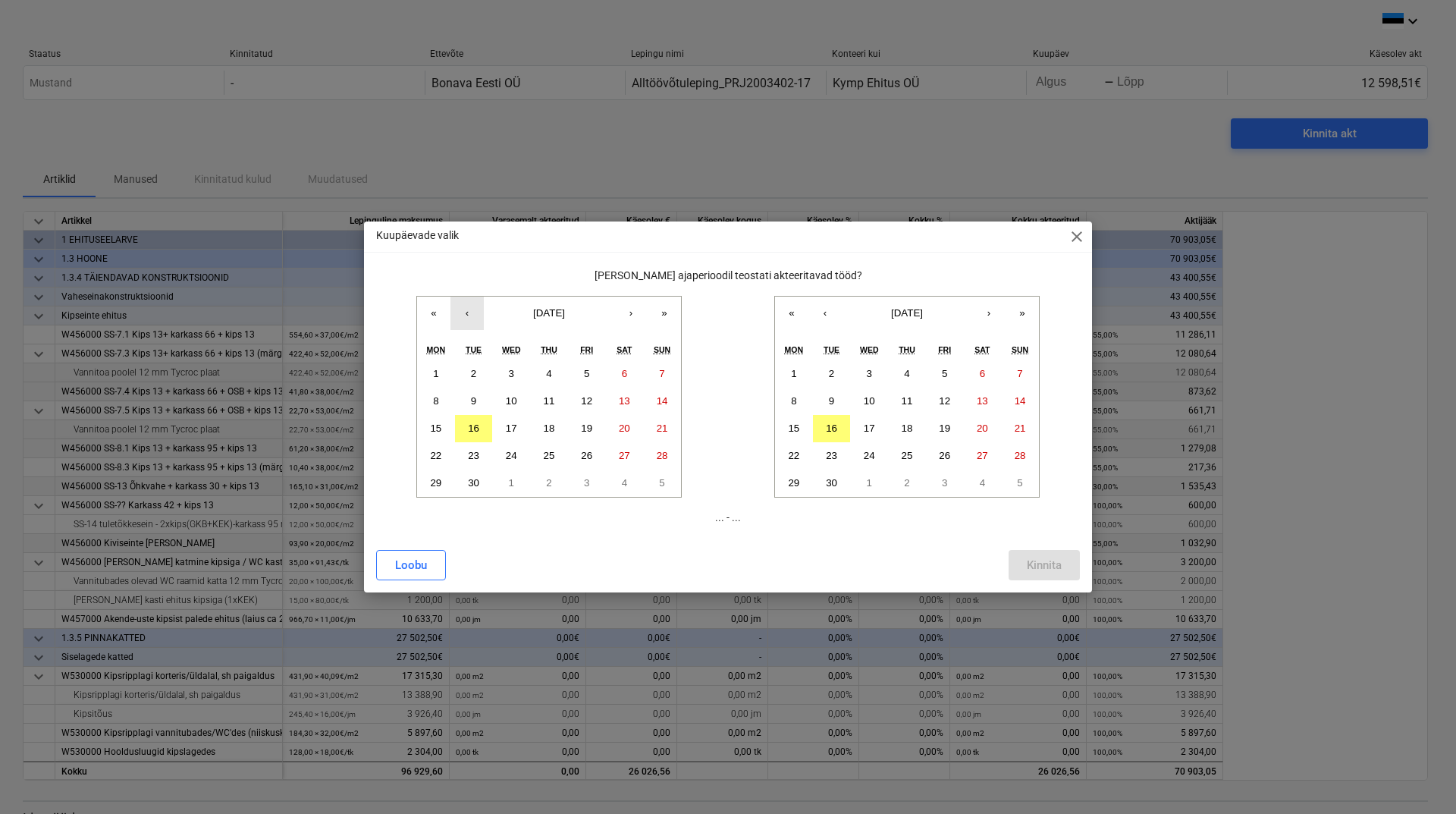
click at [472, 317] on button "‹" at bounding box center [468, 313] width 34 height 34
click at [432, 452] on abbr "18" at bounding box center [435, 455] width 11 height 11
click at [825, 424] on button "16" at bounding box center [832, 429] width 38 height 28
click at [1034, 566] on div "Kinnita" at bounding box center [1044, 564] width 35 height 20
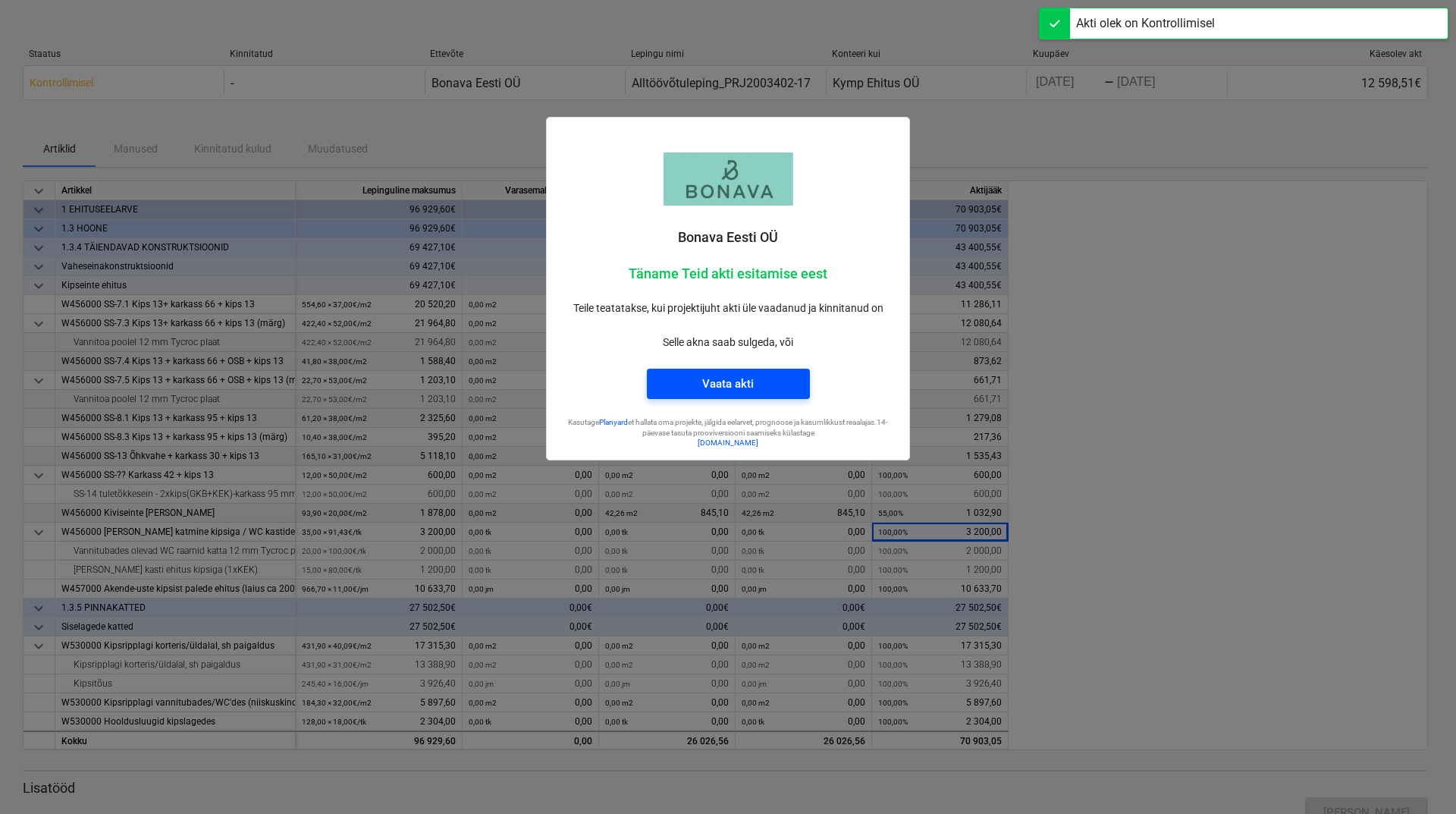
click at [784, 371] on button "Vaata akti" at bounding box center [728, 383] width 163 height 31
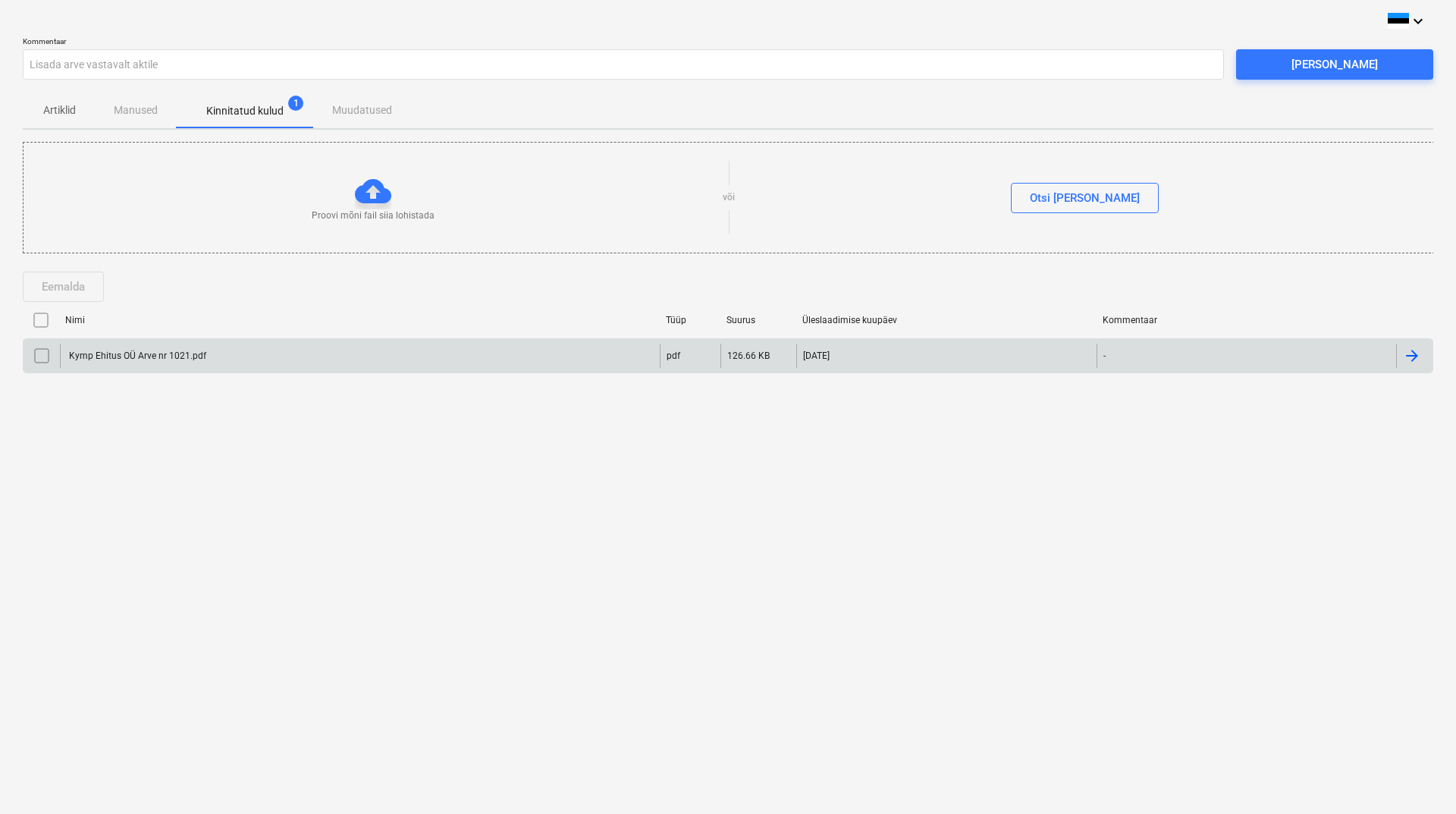
click at [1412, 352] on div at bounding box center [1411, 356] width 18 height 18
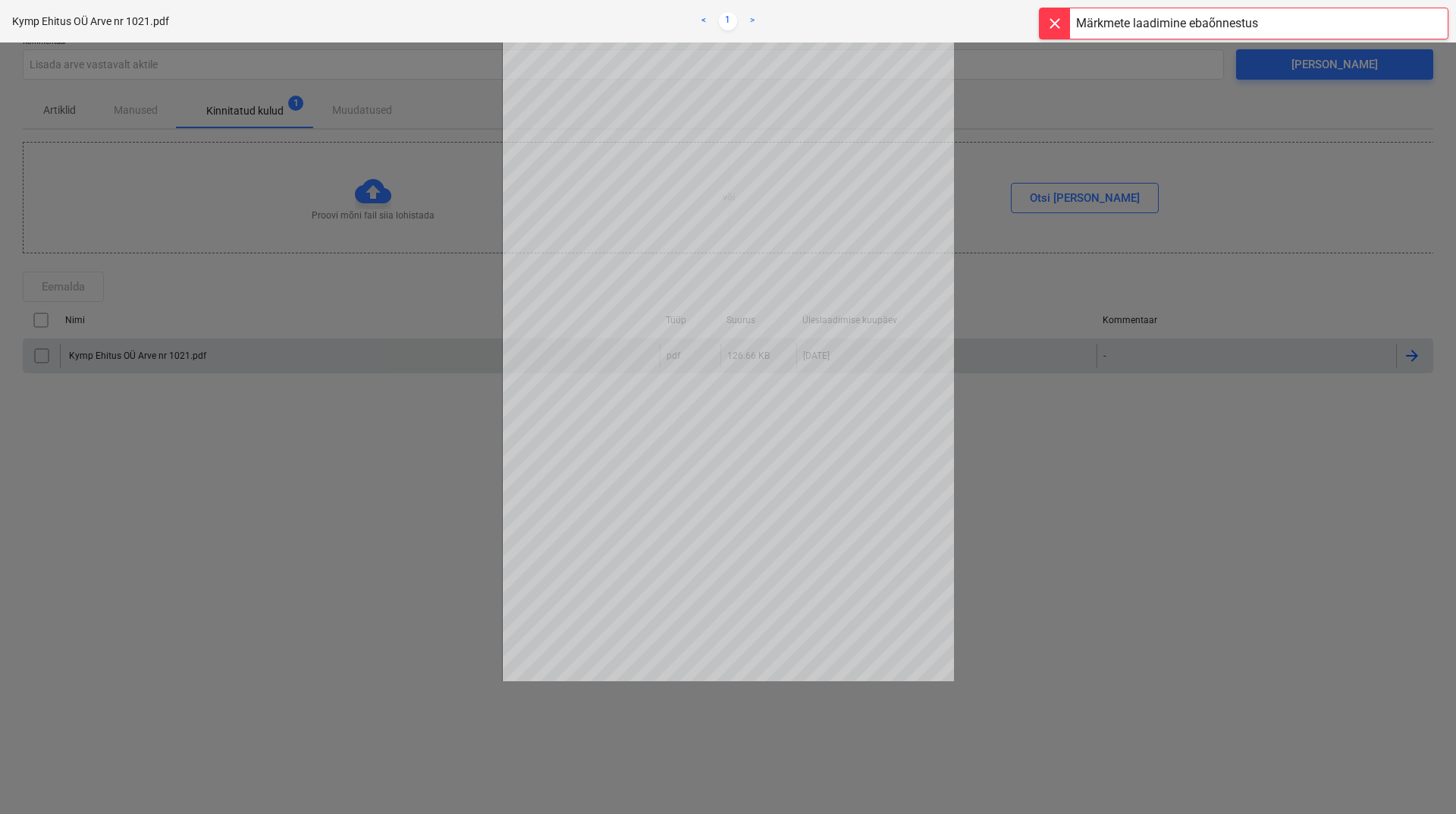
click at [1059, 463] on div at bounding box center [728, 428] width 1456 height 771
click at [1051, 18] on div at bounding box center [1055, 23] width 31 height 31
click at [1422, 16] on span "close" at bounding box center [1428, 21] width 18 height 18
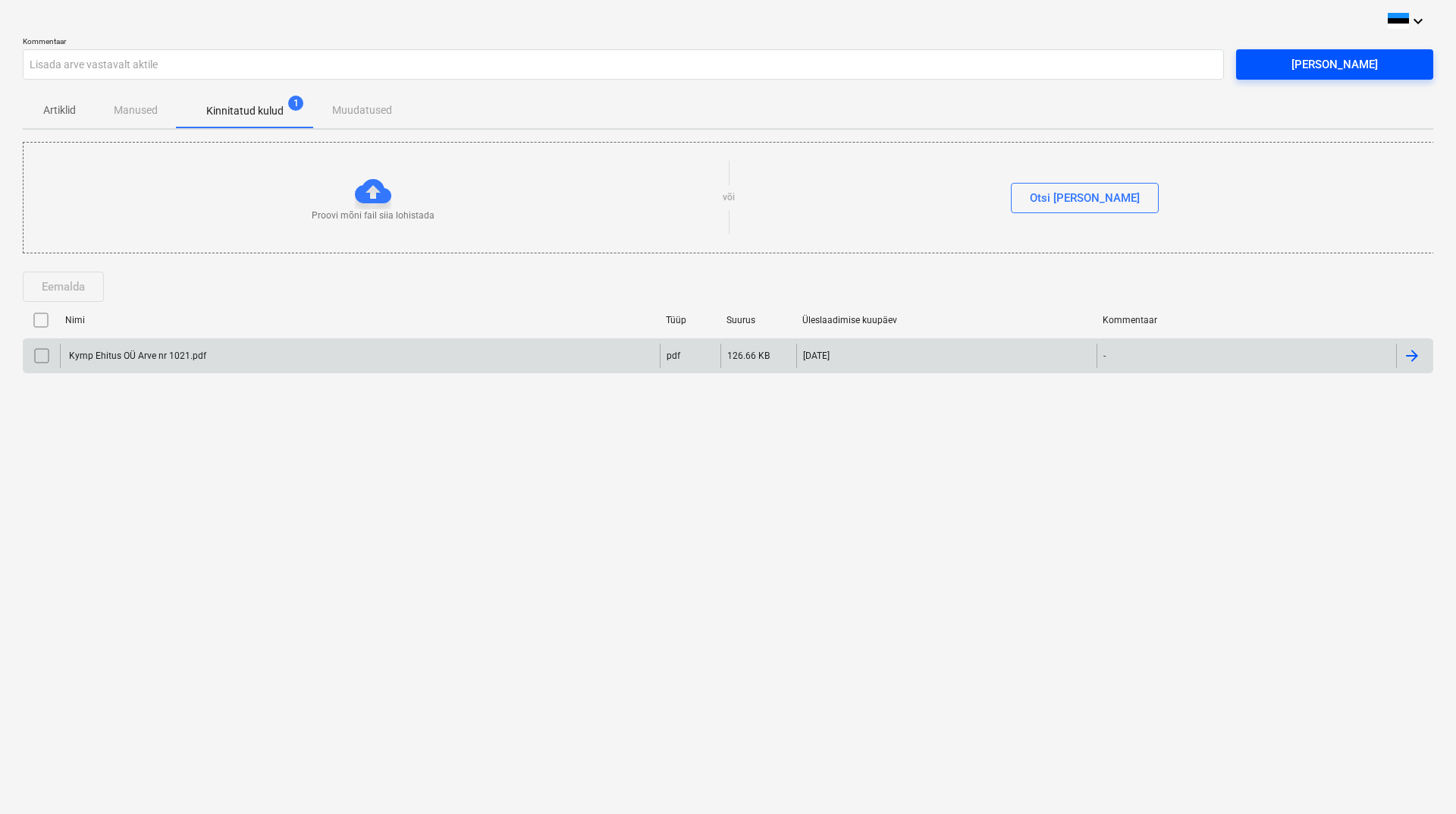
click at [1346, 66] on div "[PERSON_NAME]" at bounding box center [1334, 64] width 86 height 20
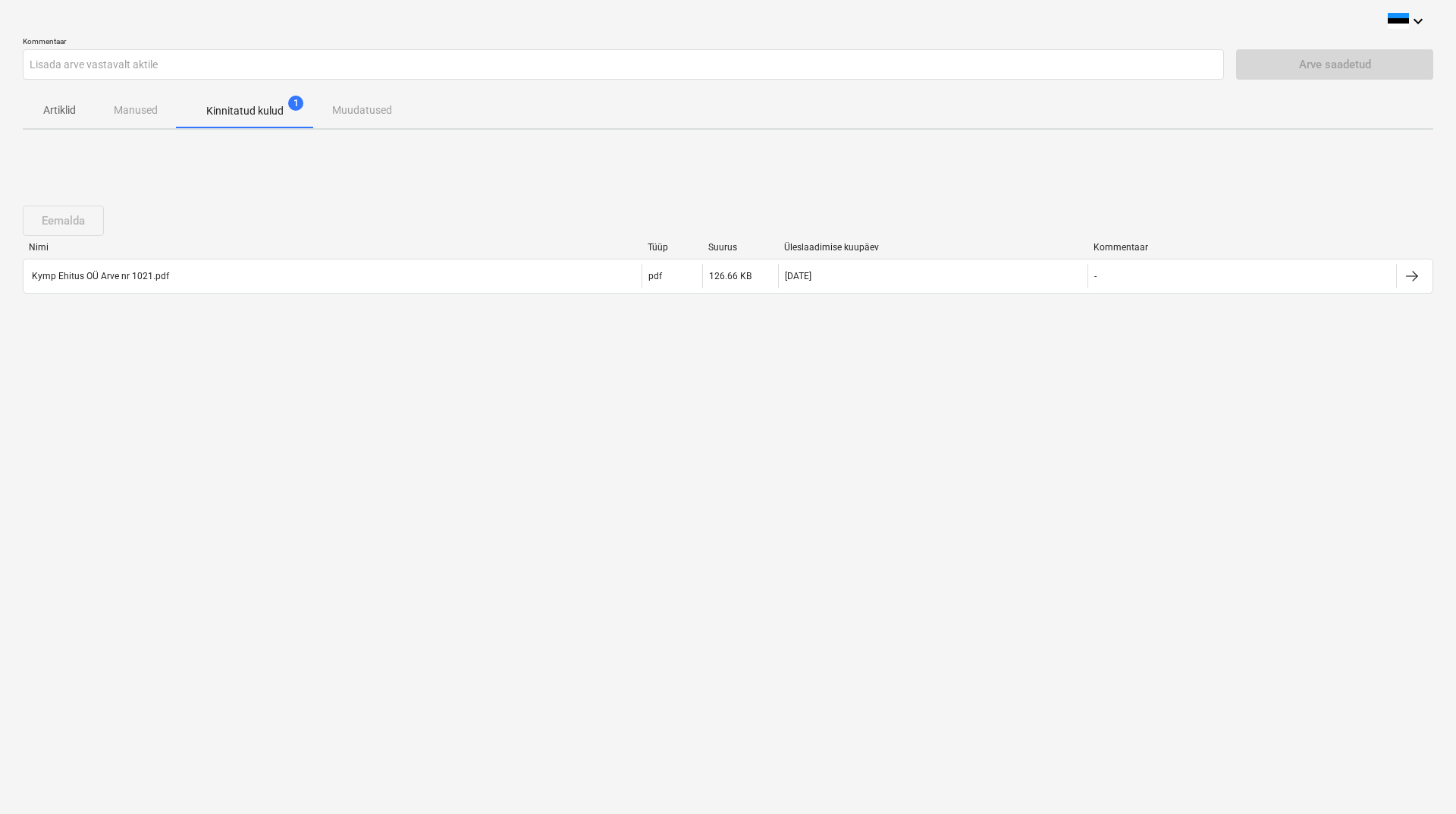
click at [152, 110] on div "Artiklid Manused Kinnitatud kulud 1 Muudatused" at bounding box center [728, 110] width 1410 height 37
click at [44, 110] on p "Artiklid" at bounding box center [58, 110] width 37 height 16
